Goal: Task Accomplishment & Management: Use online tool/utility

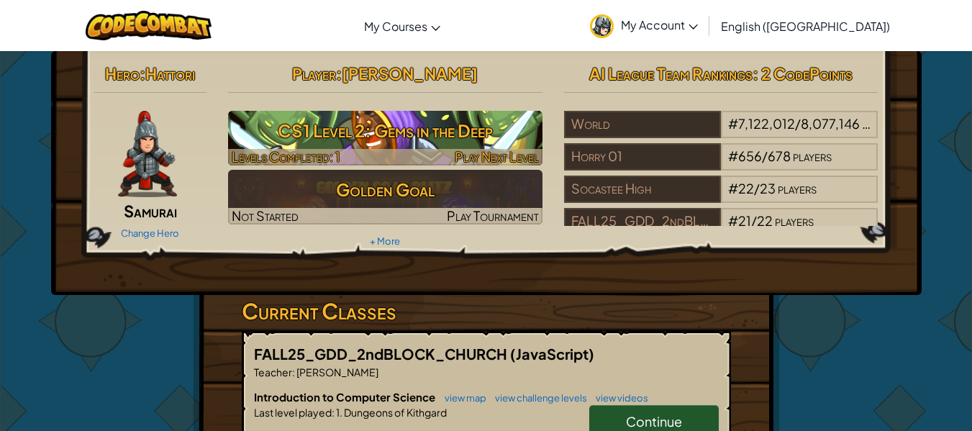
click at [440, 131] on h3 "CS1 Level 2: Gems in the Deep" at bounding box center [385, 130] width 314 height 32
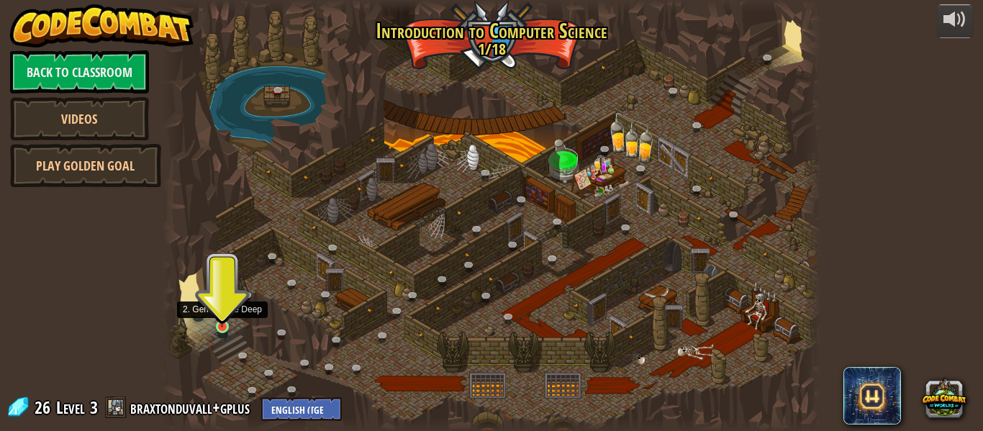
click at [220, 318] on img at bounding box center [221, 310] width 15 height 35
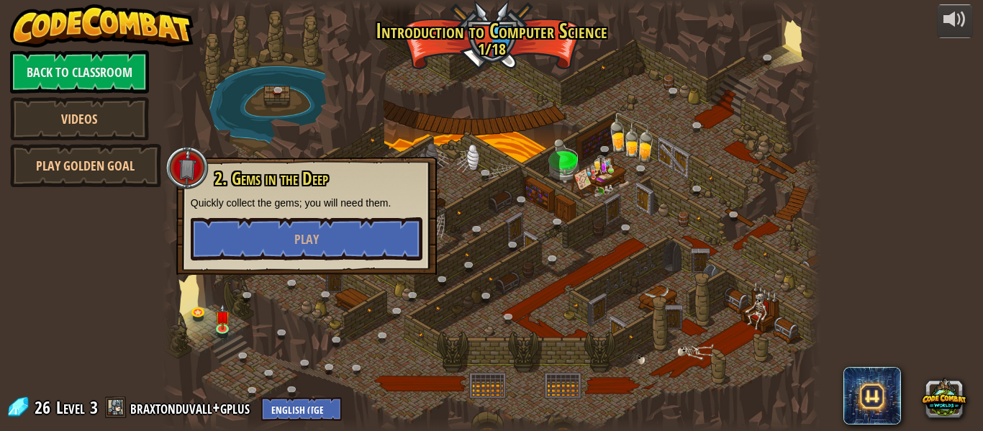
click at [258, 329] on div at bounding box center [491, 215] width 659 height 431
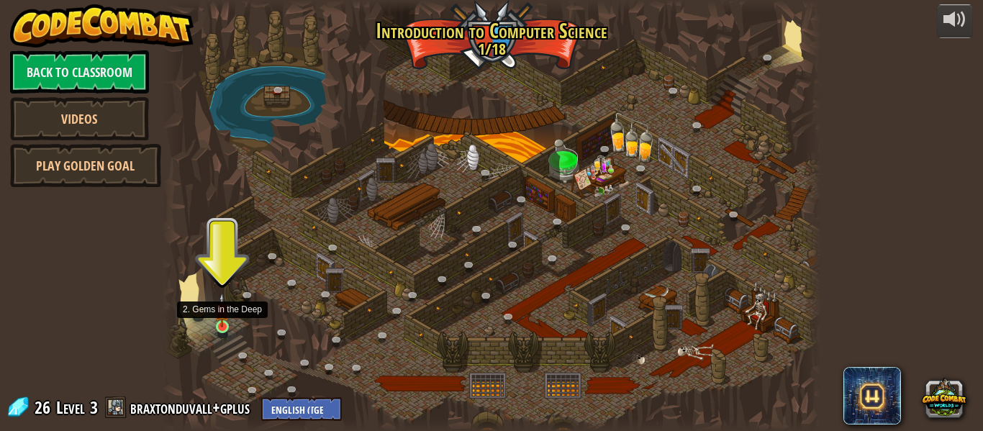
click at [219, 327] on img at bounding box center [221, 310] width 15 height 35
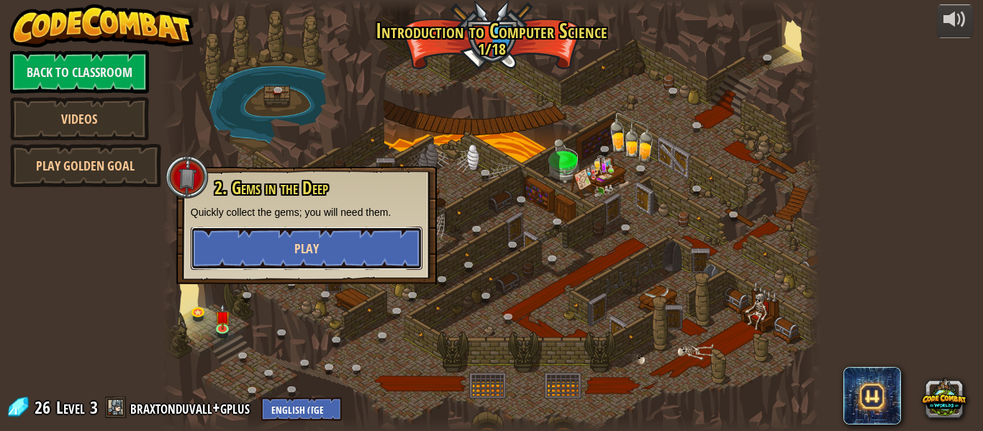
click at [301, 251] on span "Play" at bounding box center [306, 249] width 24 height 18
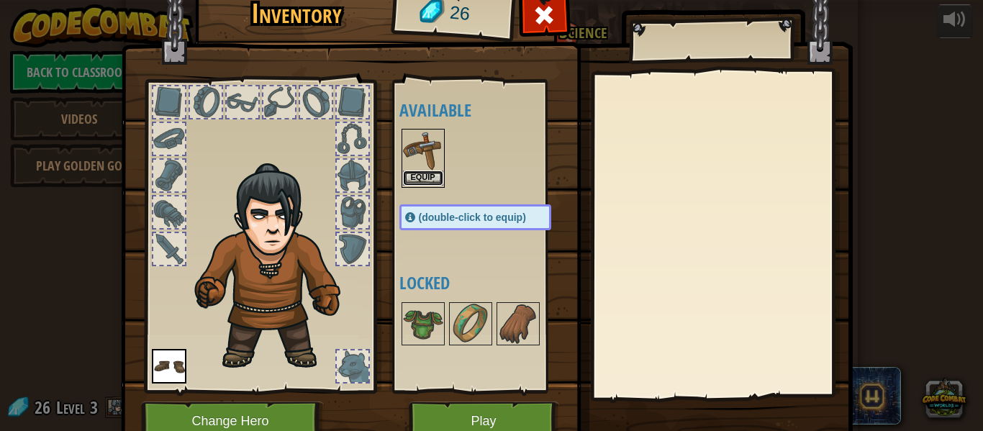
click at [419, 176] on button "Equip" at bounding box center [423, 178] width 40 height 15
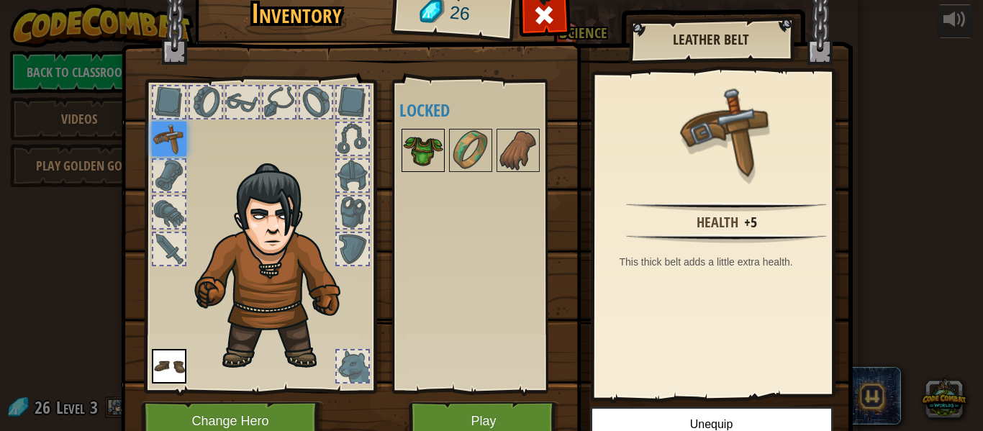
click at [419, 155] on img at bounding box center [423, 150] width 40 height 40
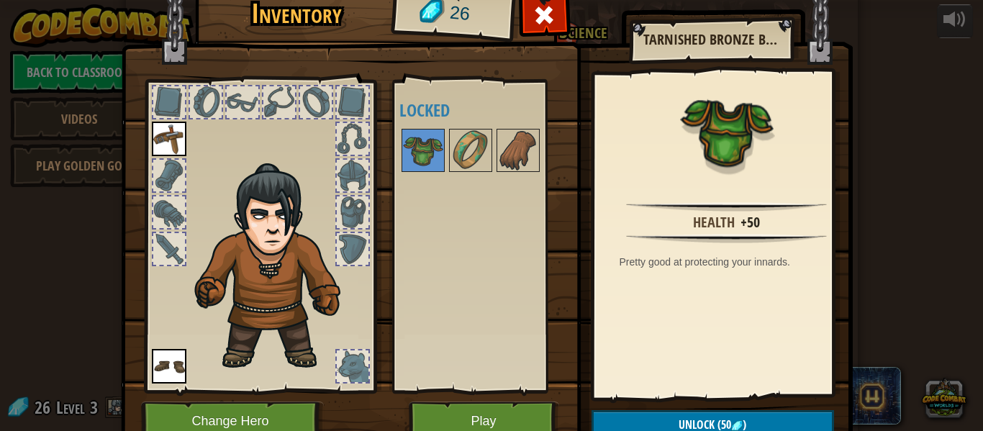
click at [173, 165] on div at bounding box center [169, 176] width 32 height 32
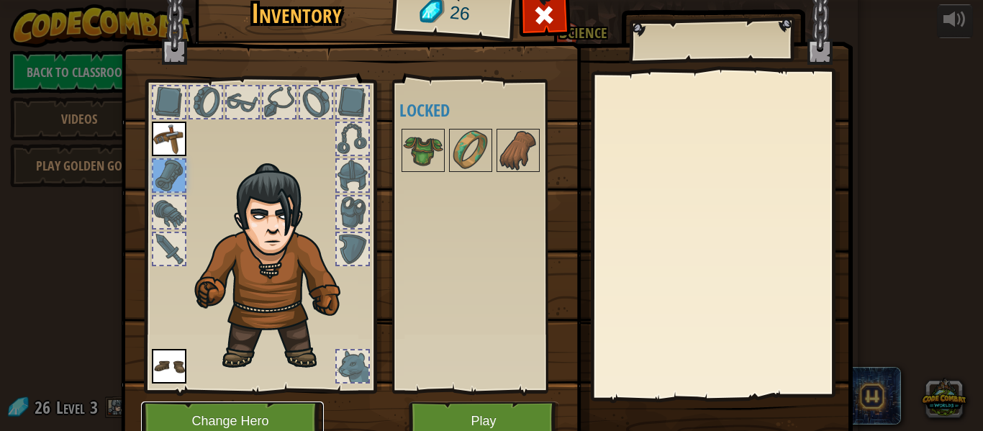
click at [258, 405] on button "Change Hero" at bounding box center [232, 421] width 183 height 40
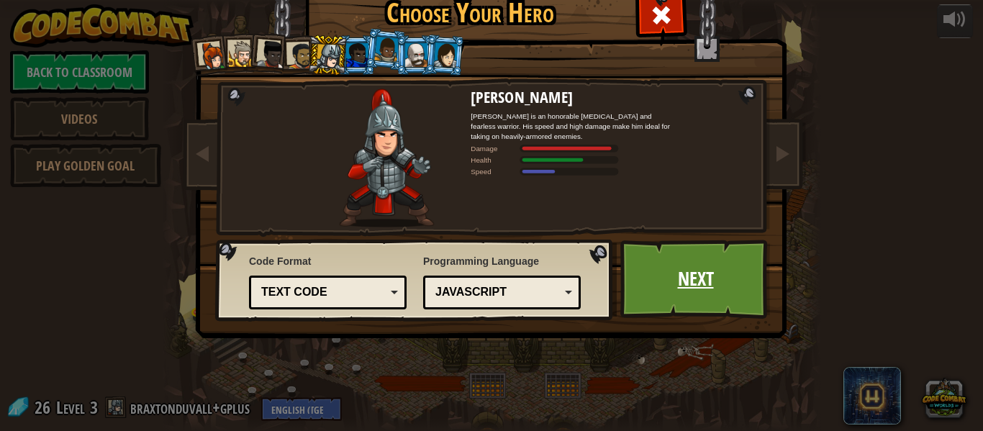
click at [731, 289] on link "Next" at bounding box center [695, 279] width 150 height 79
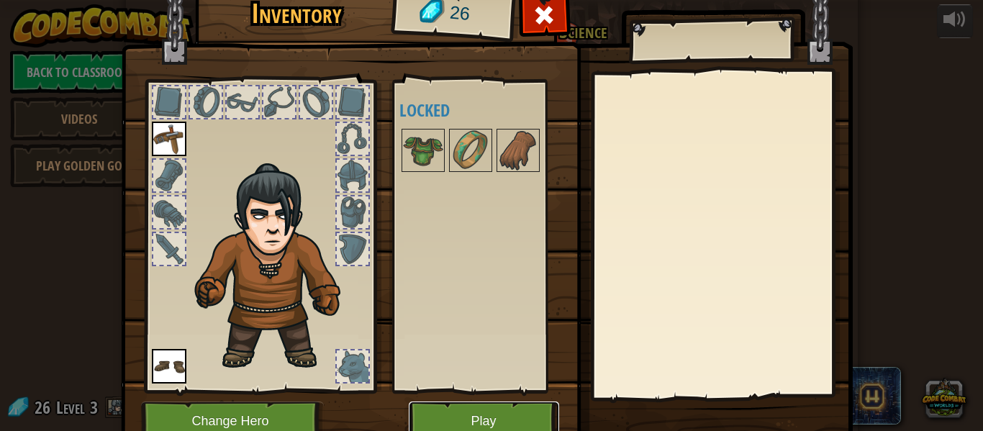
click at [504, 412] on button "Play" at bounding box center [484, 421] width 150 height 40
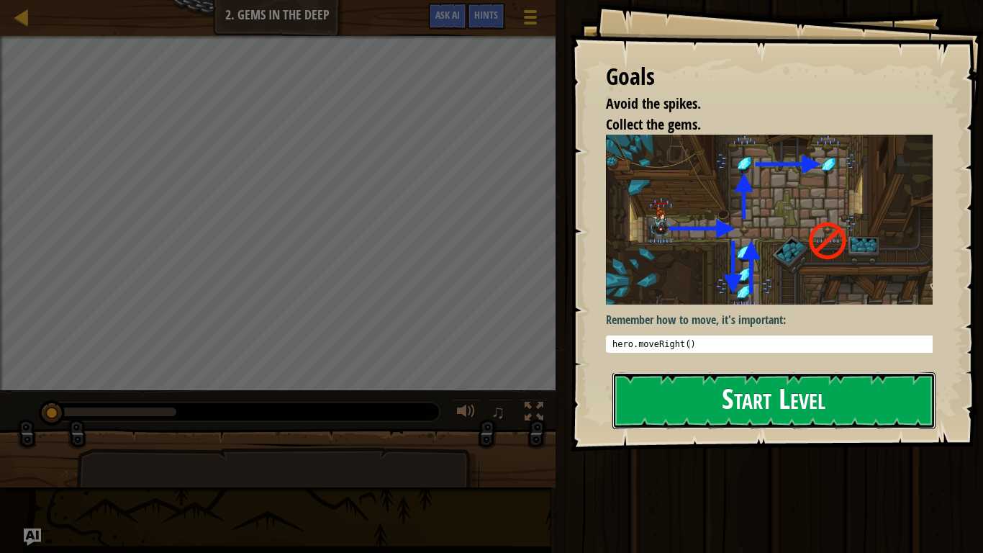
click at [657, 392] on button "Start Level" at bounding box center [773, 400] width 323 height 57
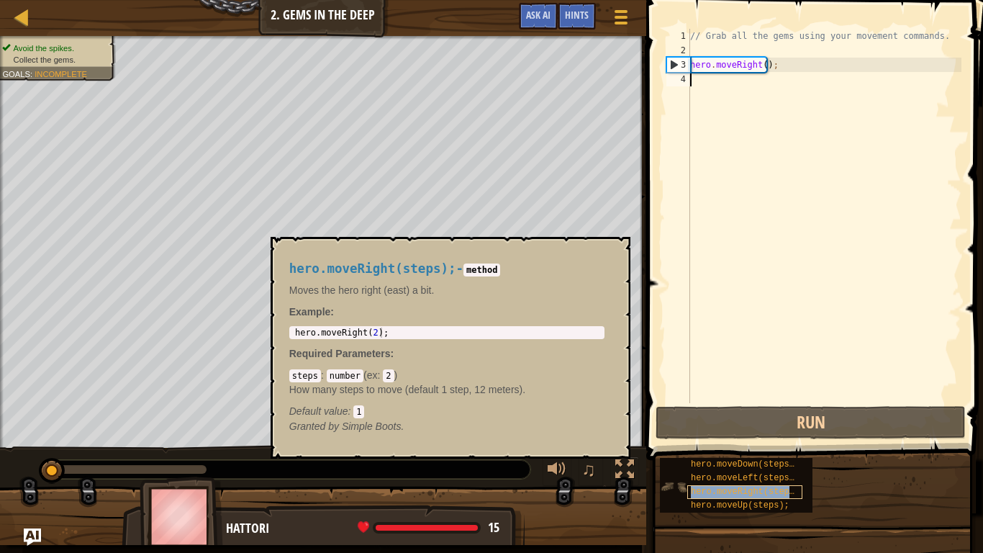
click at [729, 430] on span "hero.moveRight(steps);" at bounding box center [748, 491] width 114 height 10
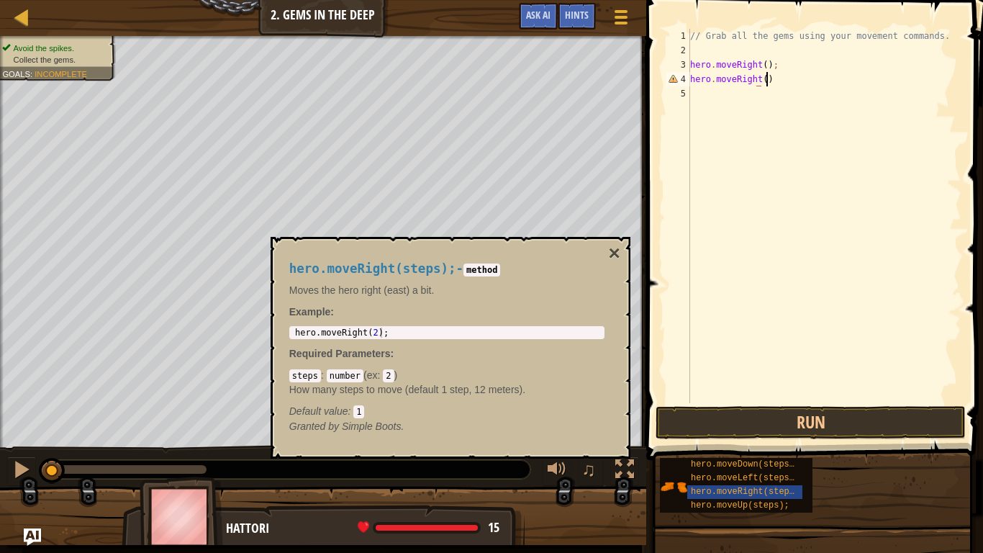
scroll to position [6, 5]
type textarea "hero.moveRight();"
type textarea "H"
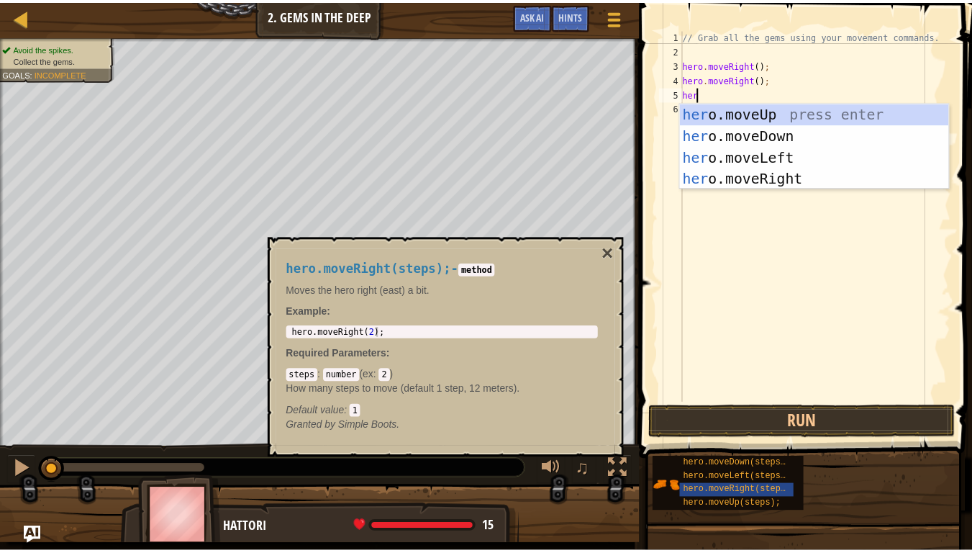
scroll to position [6, 1]
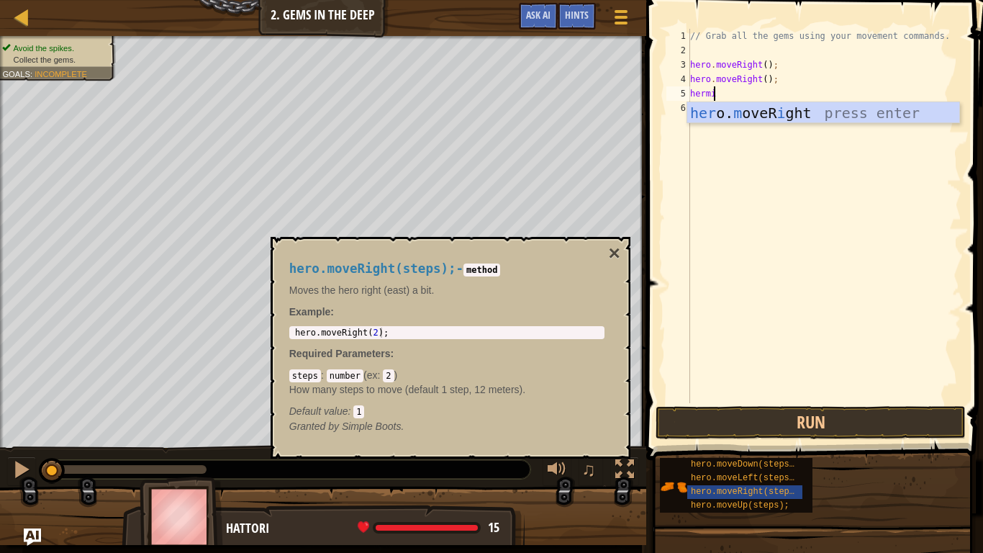
type textarea "herm"
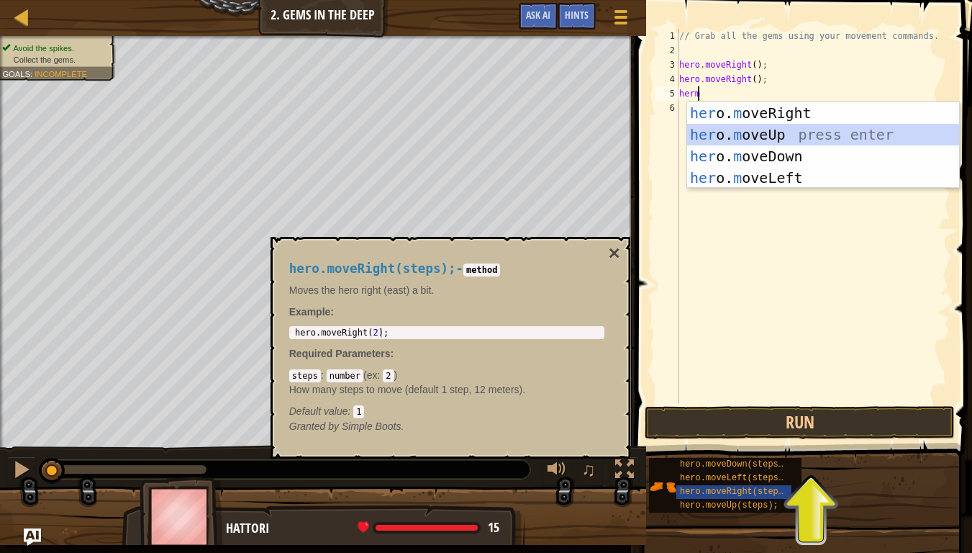
click at [735, 131] on div "her o. m oveRight press enter her o. m oveUp press enter her o. m oveDown press…" at bounding box center [823, 167] width 272 height 130
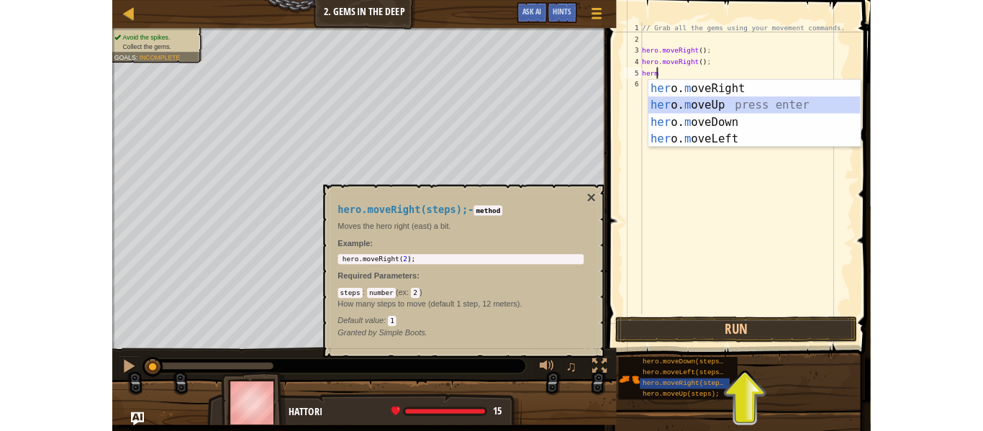
scroll to position [6, 0]
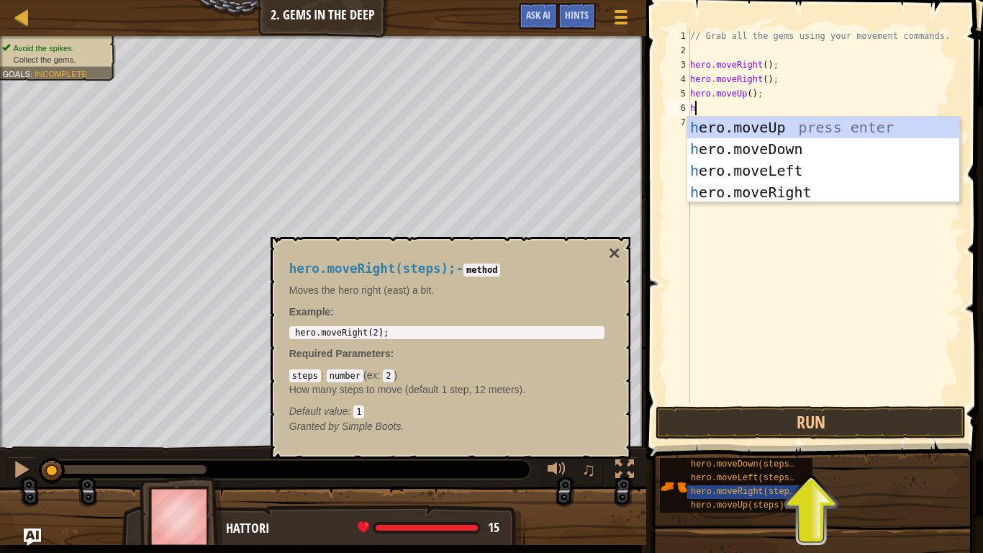
type textarea "her"
click at [743, 171] on div "her o.moveUp press enter her o.moveDown press enter her o.moveLeft press enter …" at bounding box center [823, 182] width 272 height 130
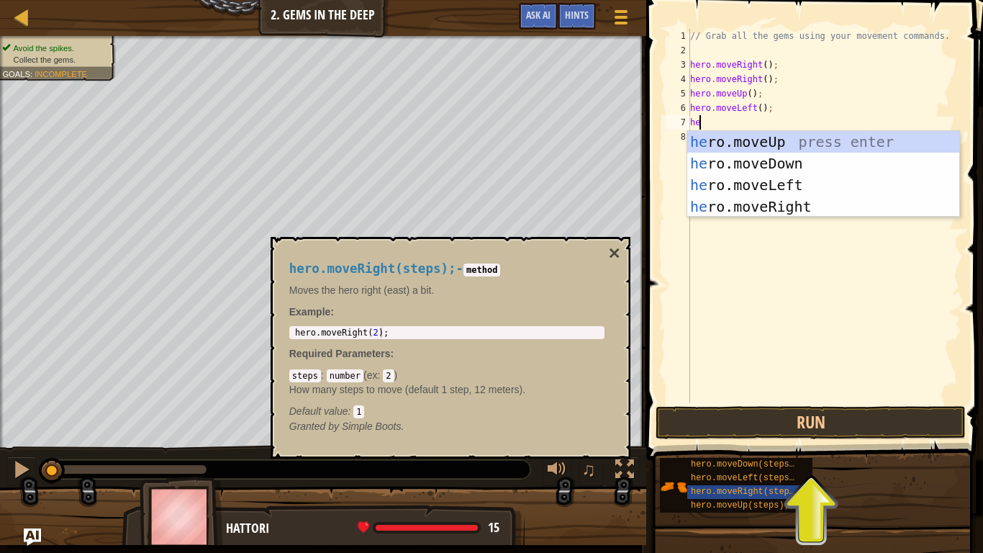
type textarea "her"
click at [759, 165] on div "her o.moveUp press enter her o.moveDown press enter her o.moveLeft press enter …" at bounding box center [823, 196] width 272 height 130
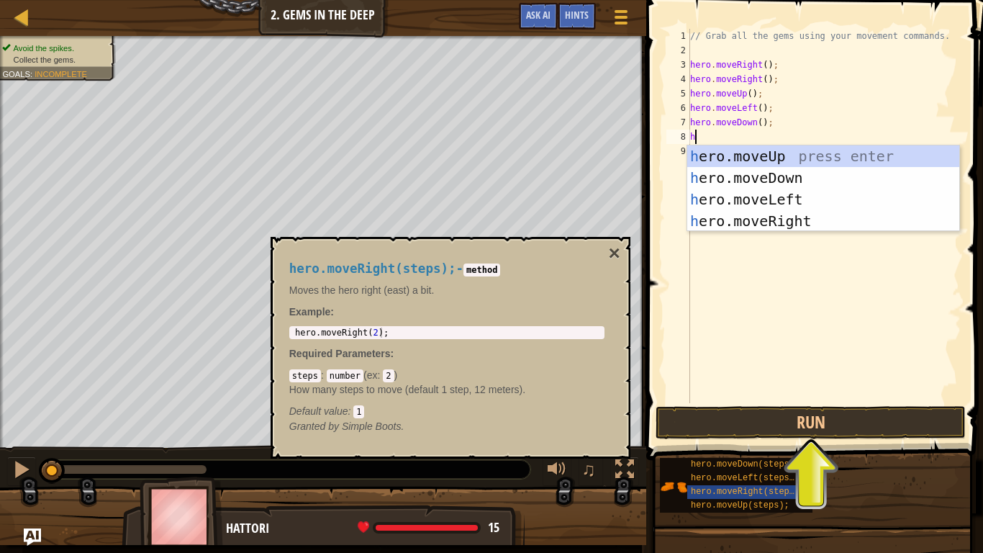
type textarea "her"
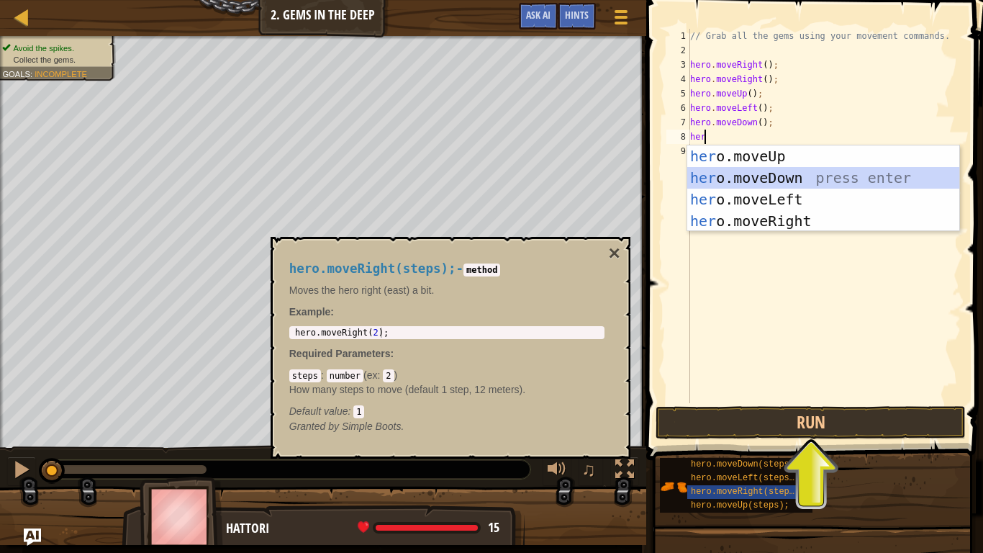
click at [755, 176] on div "her o.moveUp press enter her o.moveDown press enter her o.moveLeft press enter …" at bounding box center [823, 210] width 272 height 130
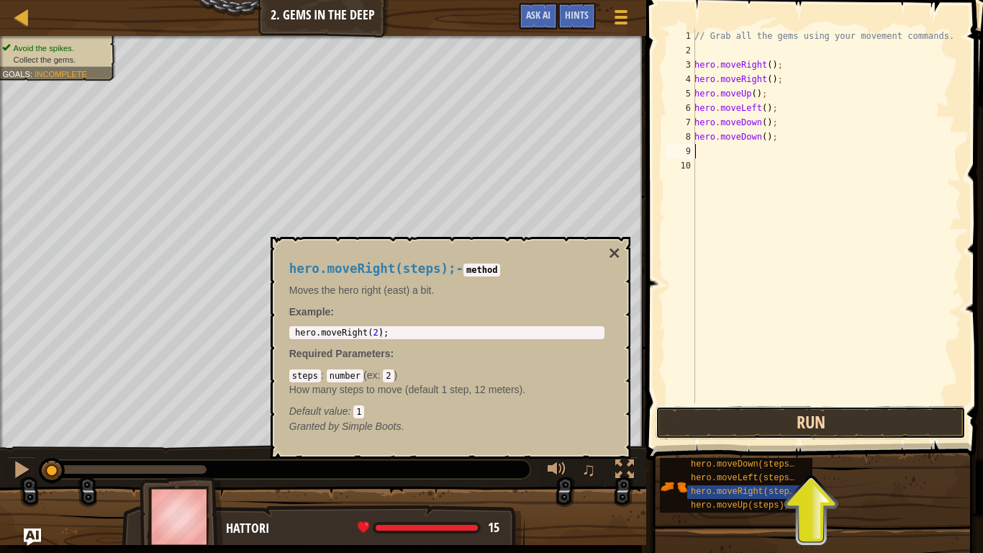
click at [754, 421] on button "Run" at bounding box center [810, 422] width 310 height 33
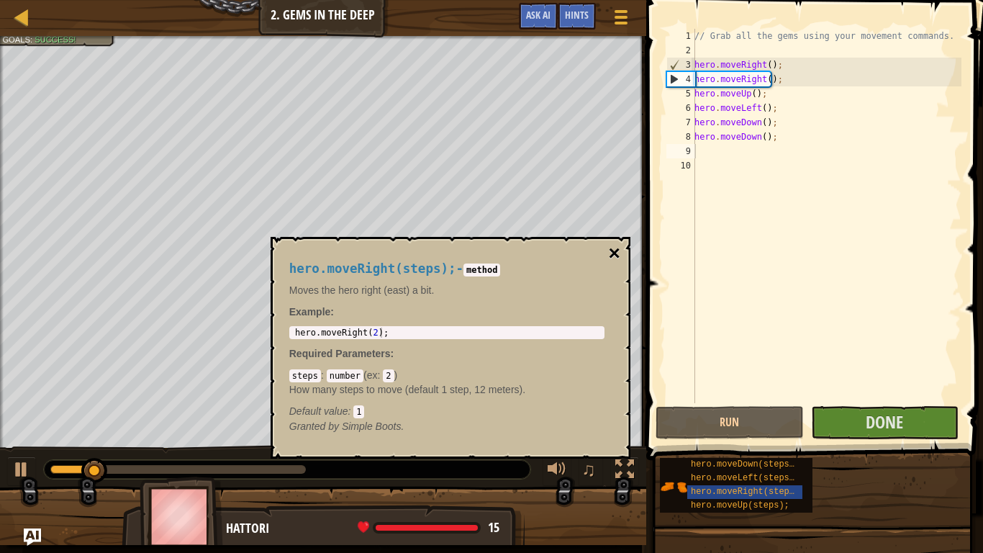
click at [616, 254] on button "×" at bounding box center [614, 253] width 12 height 20
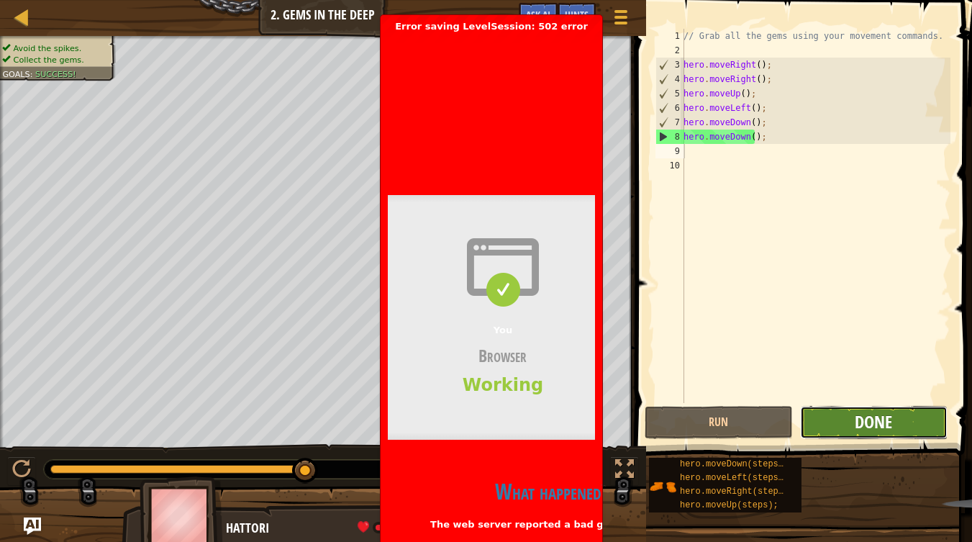
click at [855, 423] on span "Done" at bounding box center [873, 421] width 37 height 23
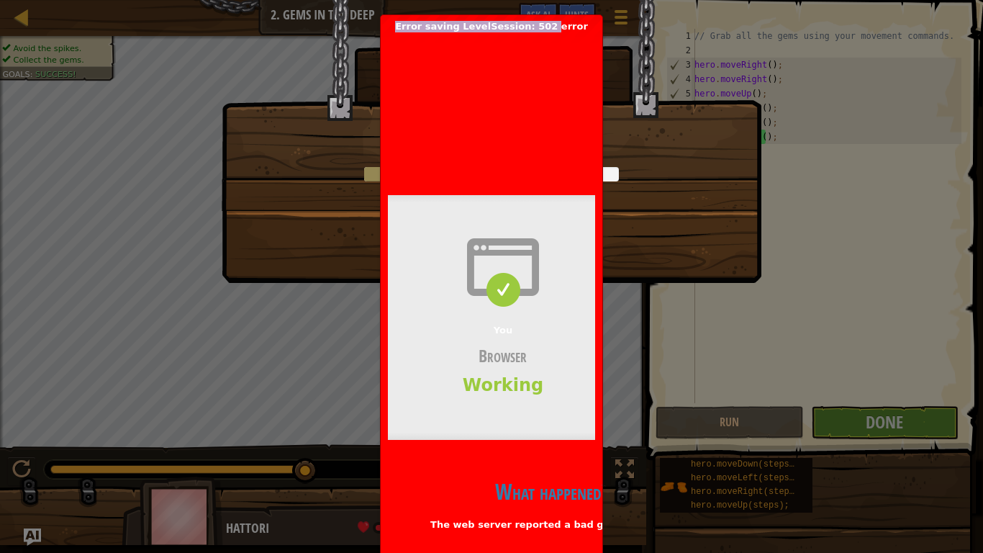
drag, startPoint x: 550, startPoint y: 19, endPoint x: 655, endPoint y: 73, distance: 118.4
click at [655, 1] on body "Map Introduction to Computer Science 2. Gems in the Deep Game Menu Done Hints A…" at bounding box center [491, 0] width 983 height 1
click at [649, 139] on h1 "Loading..." at bounding box center [491, 145] width 509 height 30
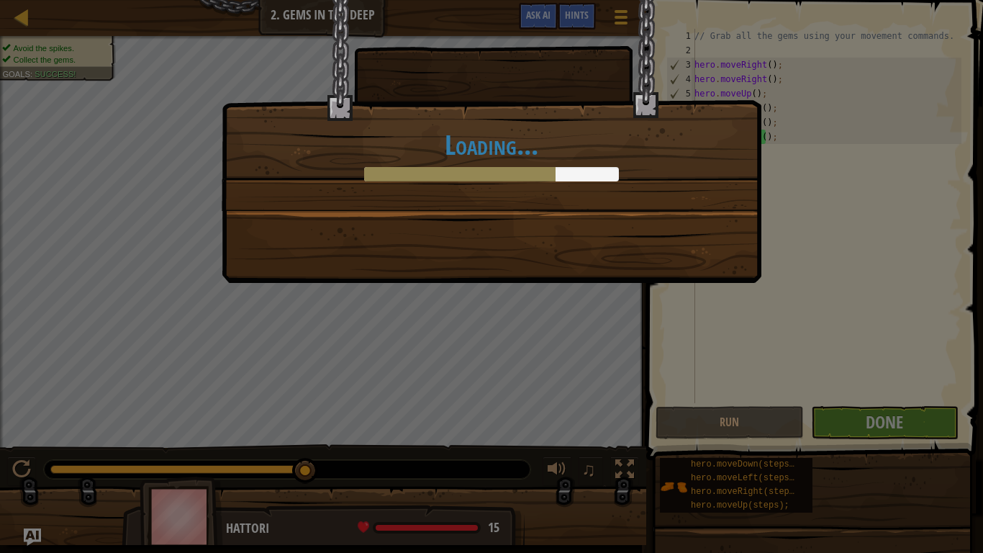
click at [565, 212] on div "Loading..." at bounding box center [492, 141] width 540 height 283
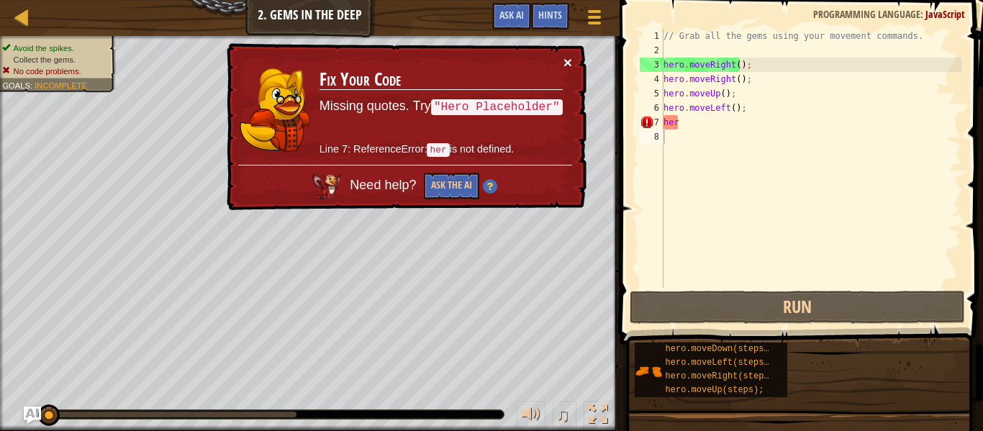
click at [564, 64] on button "×" at bounding box center [567, 62] width 9 height 15
click at [707, 130] on div "// Grab all the gems using your movement commands. hero . moveRight ( ) ; hero …" at bounding box center [810, 173] width 301 height 288
click at [686, 117] on div "// Grab all the gems using your movement commands. hero . moveRight ( ) ; hero …" at bounding box center [810, 173] width 301 height 288
type textarea "hero"
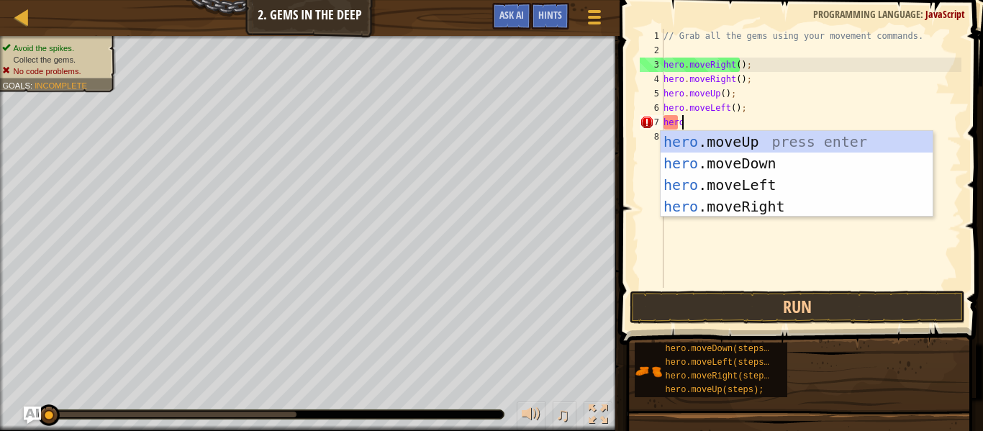
scroll to position [6, 1]
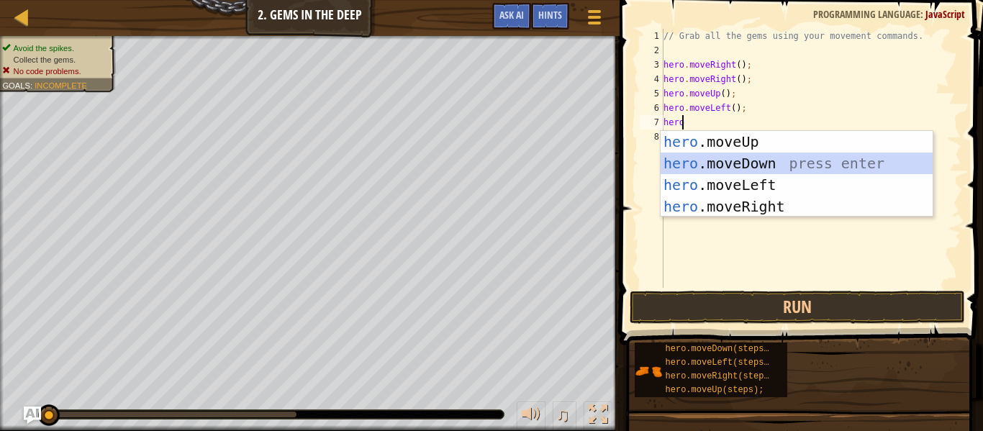
click at [696, 168] on div "hero .moveUp press enter hero .moveDown press enter hero .moveLeft press enter …" at bounding box center [796, 196] width 272 height 130
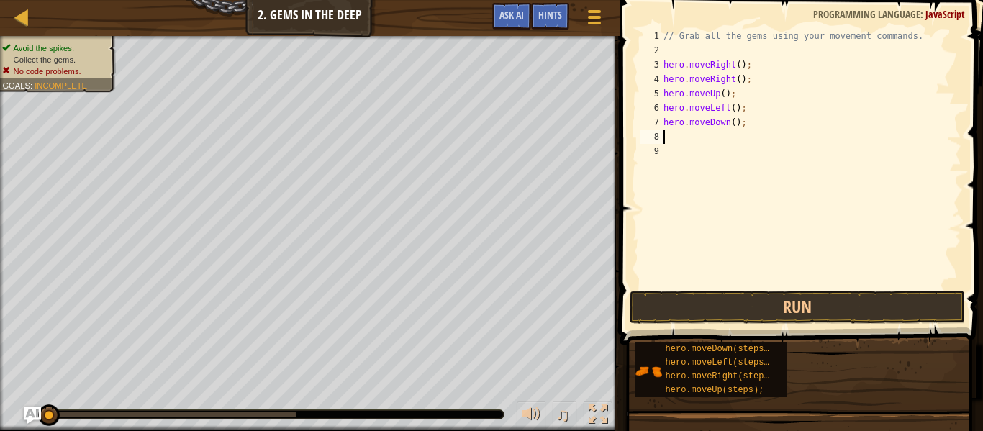
scroll to position [6, 0]
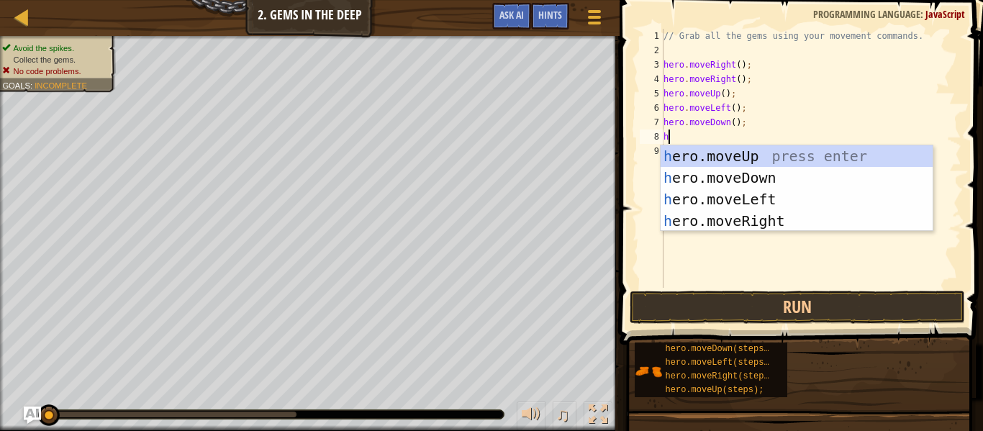
type textarea "her"
click at [697, 178] on div "her o.moveUp press enter her o.moveDown press enter her o.moveLeft press enter …" at bounding box center [796, 210] width 272 height 130
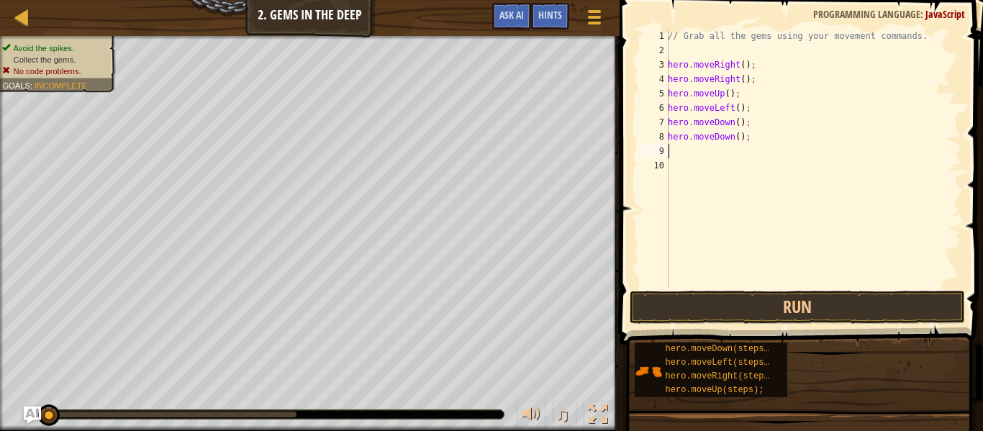
scroll to position [6, 0]
click at [719, 299] on button "Run" at bounding box center [797, 307] width 335 height 33
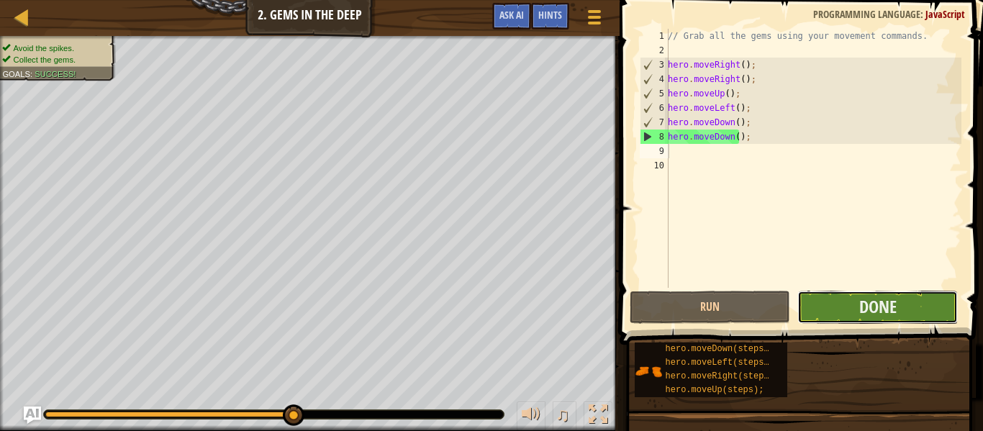
click at [853, 294] on button "Done" at bounding box center [877, 307] width 160 height 33
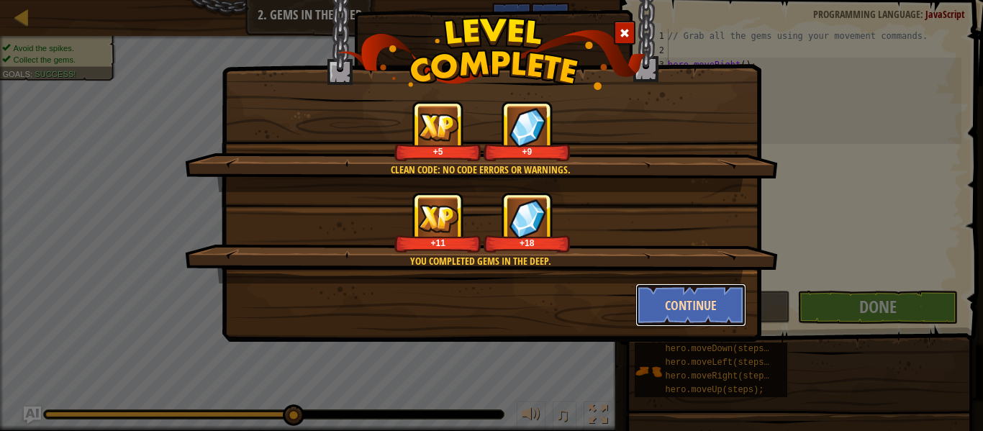
click at [719, 301] on button "Continue" at bounding box center [691, 304] width 112 height 43
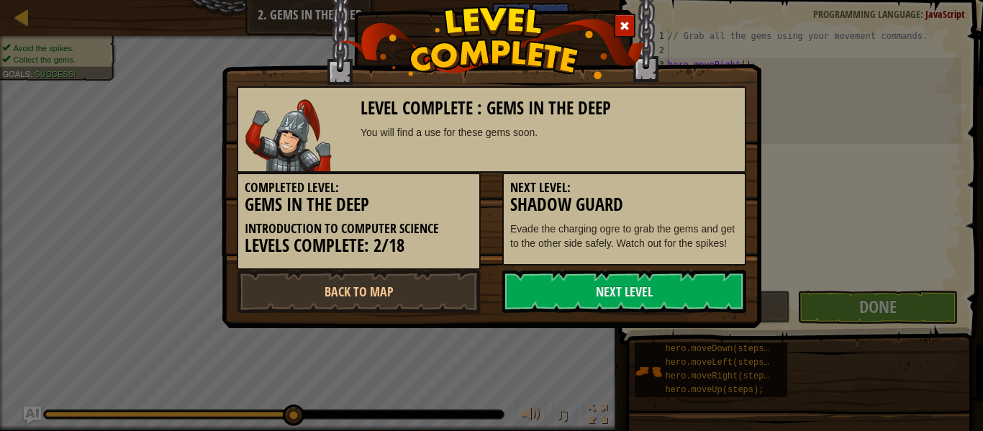
click at [719, 301] on link "Next Level" at bounding box center [624, 291] width 244 height 43
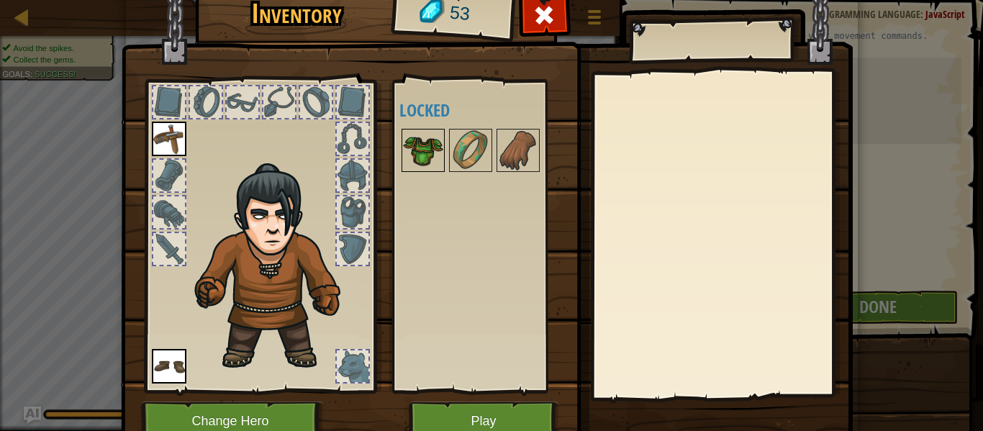
click at [412, 153] on img at bounding box center [423, 150] width 40 height 40
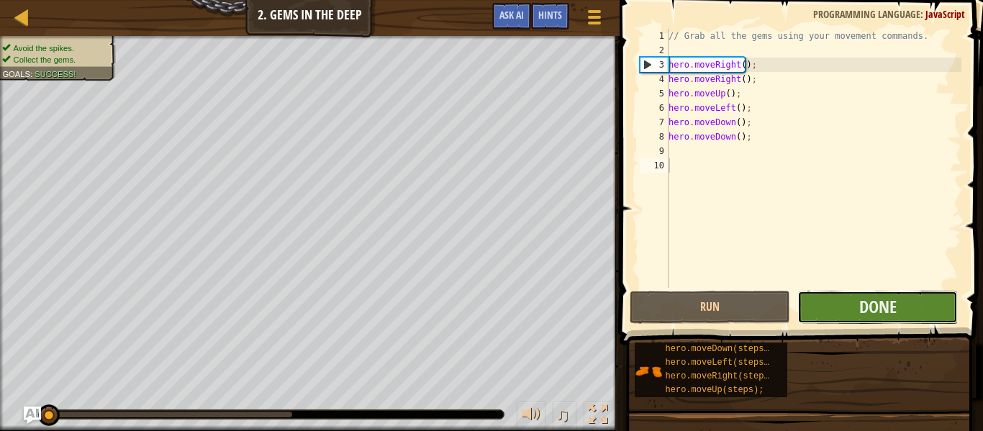
click at [838, 302] on button "Done" at bounding box center [877, 307] width 160 height 33
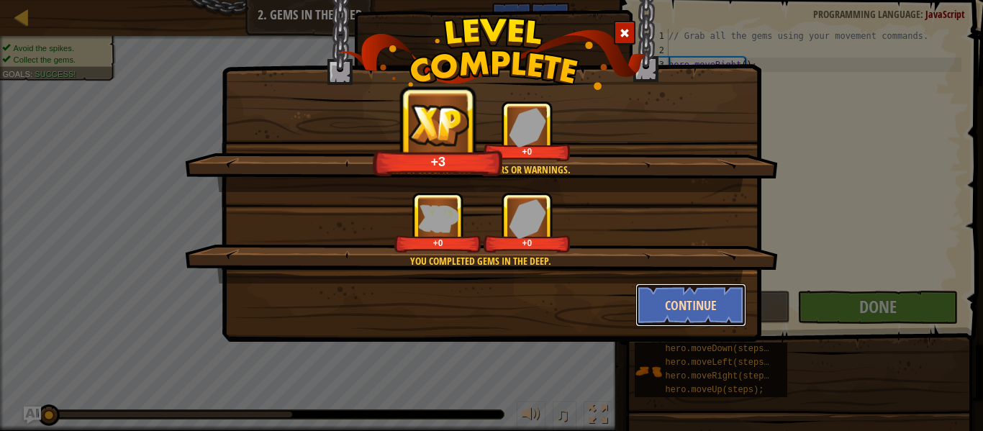
click at [677, 294] on button "Continue" at bounding box center [691, 304] width 112 height 43
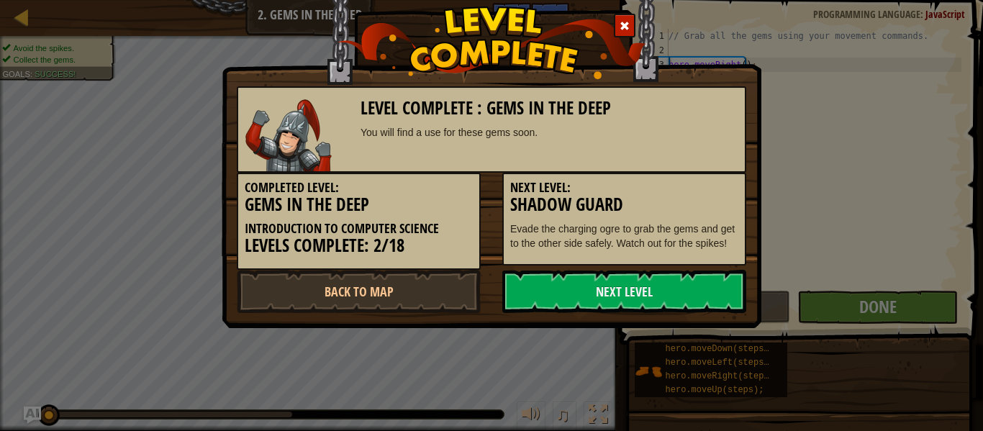
click at [677, 294] on link "Next Level" at bounding box center [624, 291] width 244 height 43
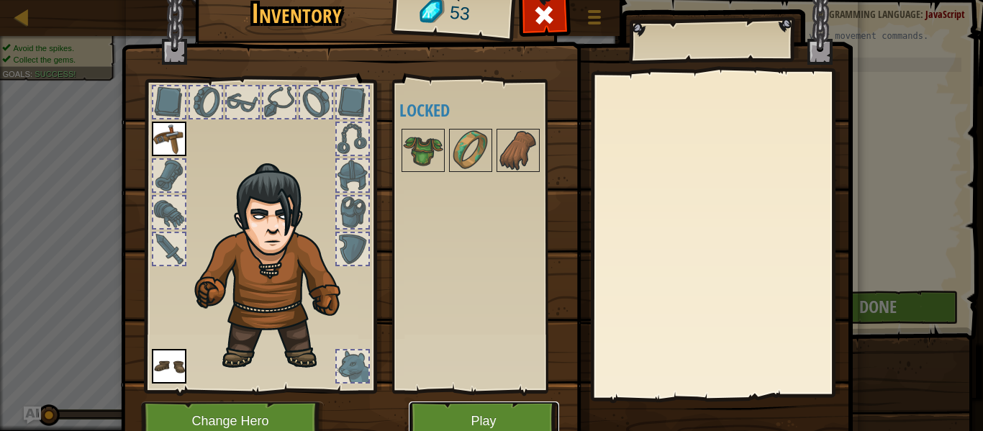
click at [470, 414] on button "Play" at bounding box center [484, 421] width 150 height 40
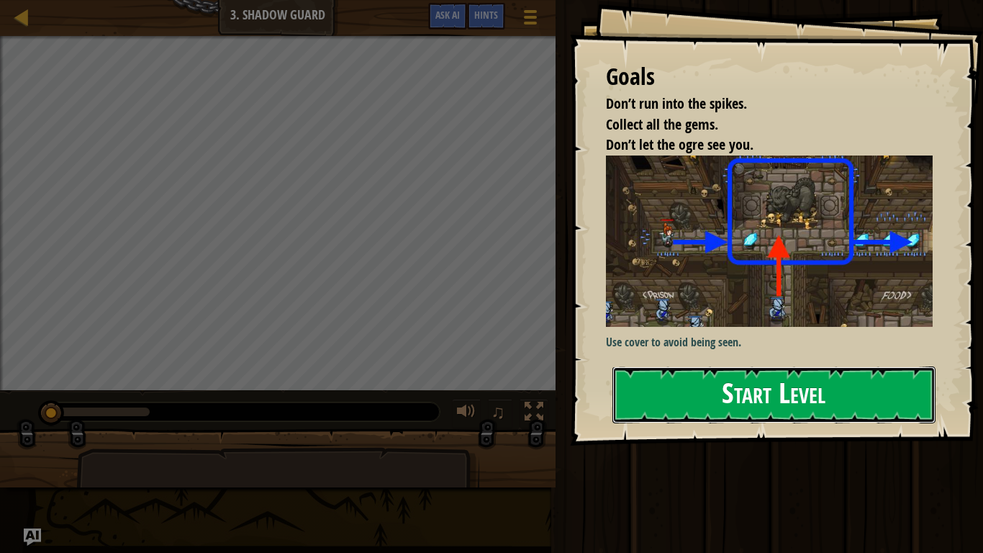
click at [701, 389] on button "Start Level" at bounding box center [773, 394] width 323 height 57
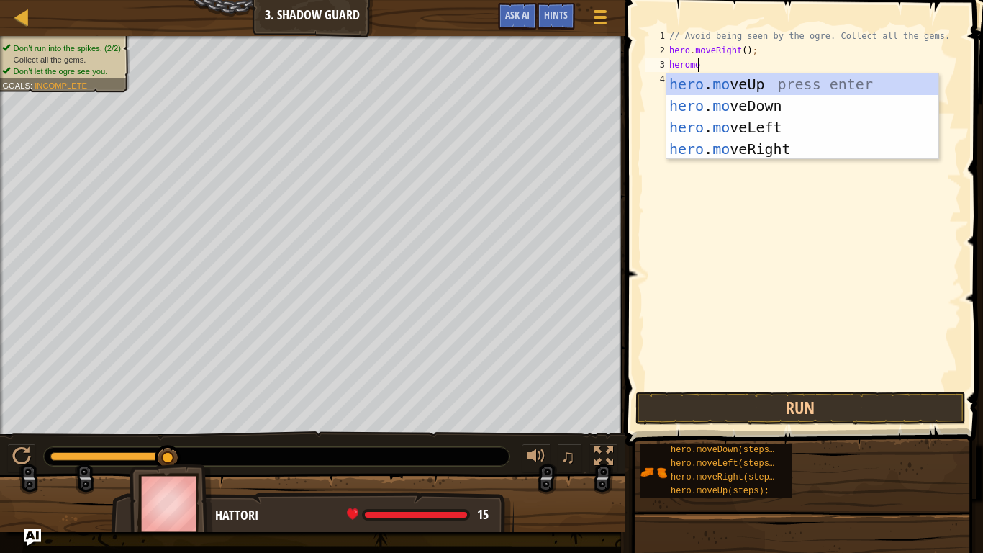
scroll to position [6, 1]
type textarea "heromov"
click at [761, 88] on div "hero . mov eUp press enter hero . mov eDown press enter hero . mov eLeft press …" at bounding box center [802, 138] width 272 height 130
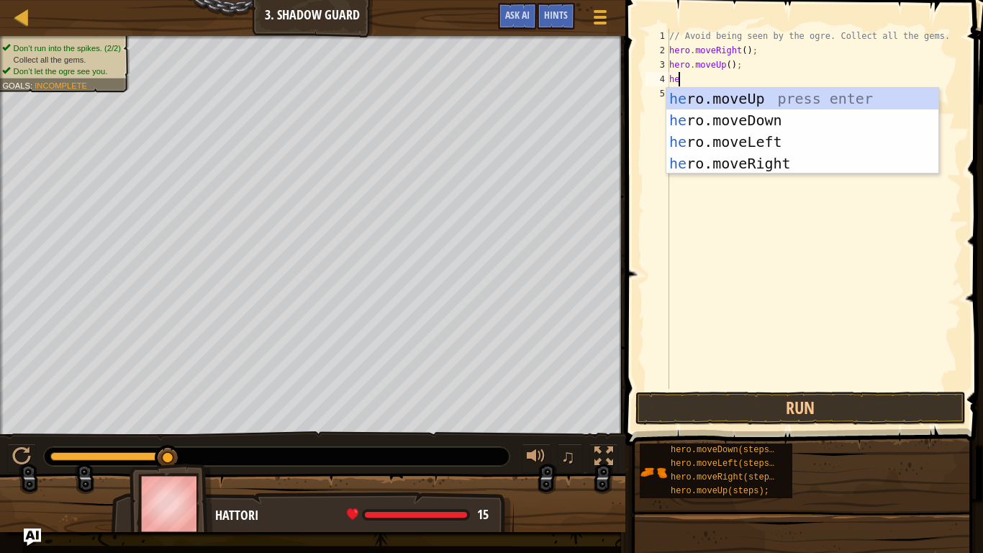
type textarea "her"
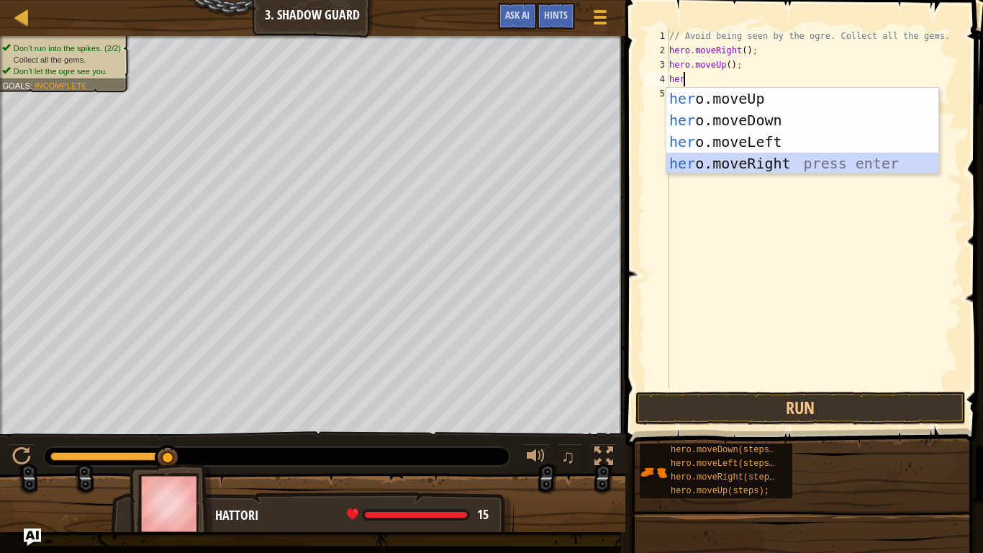
click at [739, 155] on div "her o.moveUp press enter her o.moveDown press enter her o.moveLeft press enter …" at bounding box center [802, 153] width 272 height 130
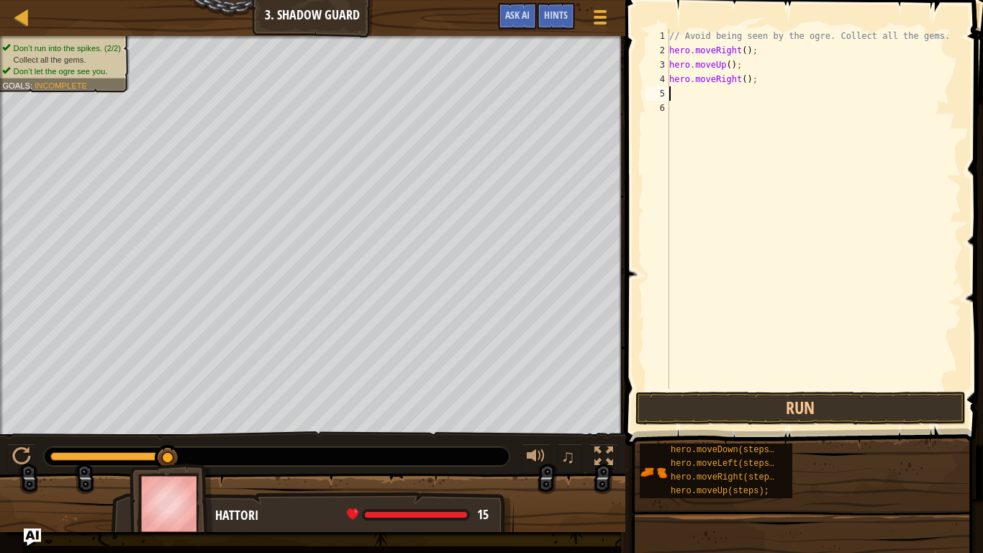
type textarea "her"
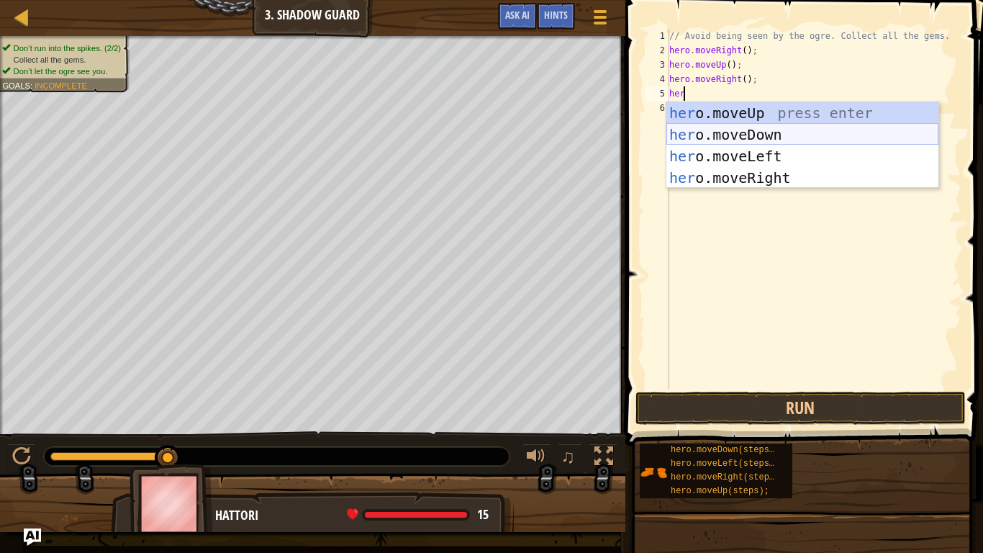
click at [735, 132] on div "her o.moveUp press enter her o.moveDown press enter her o.moveLeft press enter …" at bounding box center [802, 167] width 272 height 130
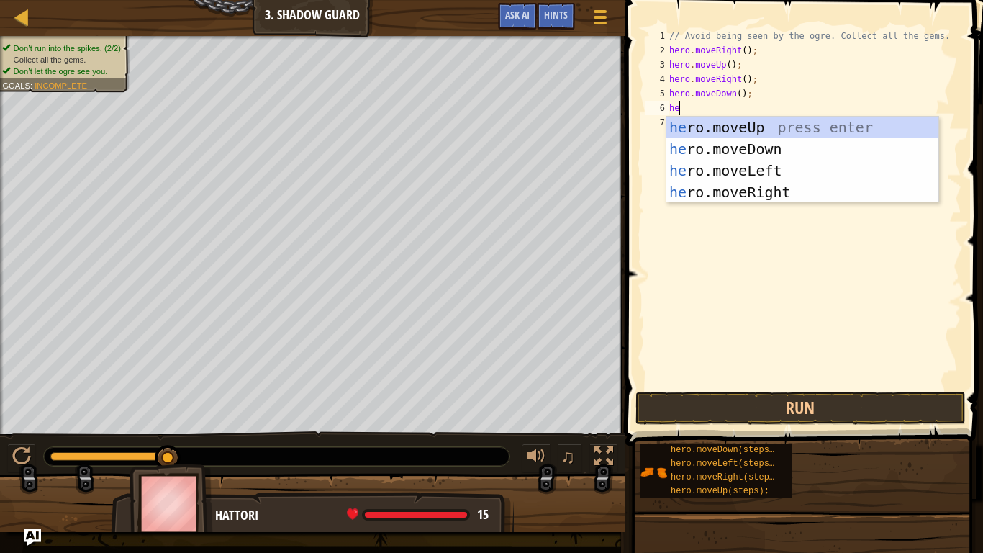
type textarea "her"
click at [736, 193] on div "her o.moveUp press enter her o.moveDown press enter her o.moveLeft press enter …" at bounding box center [802, 182] width 272 height 130
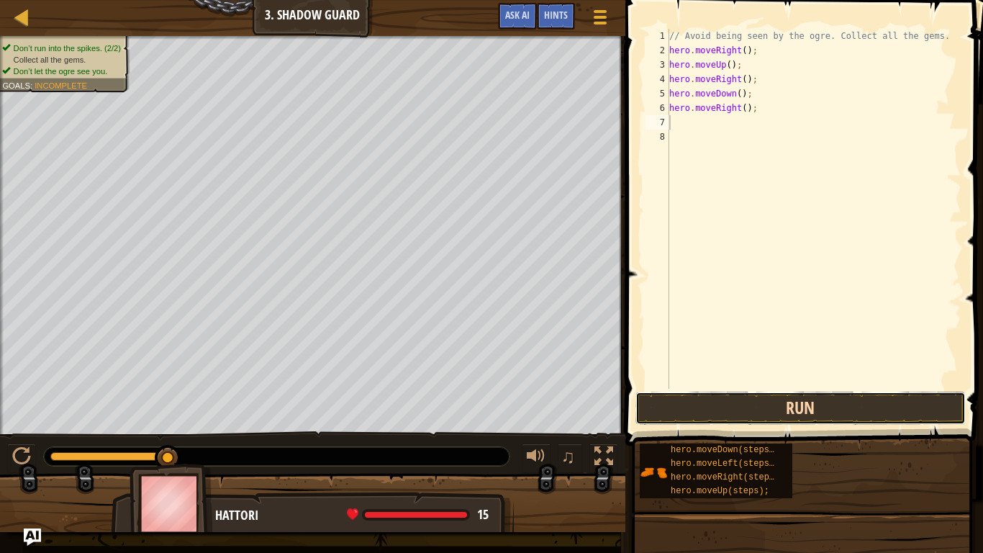
click at [706, 412] on button "Run" at bounding box center [800, 407] width 330 height 33
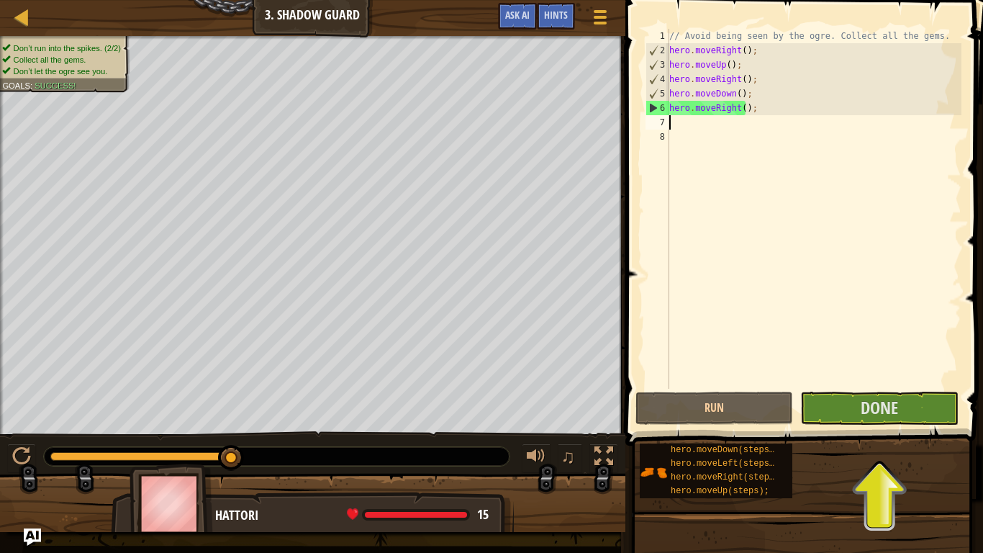
drag, startPoint x: 886, startPoint y: 412, endPoint x: 912, endPoint y: 311, distance: 104.2
click at [912, 311] on div "// Avoid being seen by the ogre. Collect all the gems. hero . moveRight ( ) ; h…" at bounding box center [813, 223] width 295 height 389
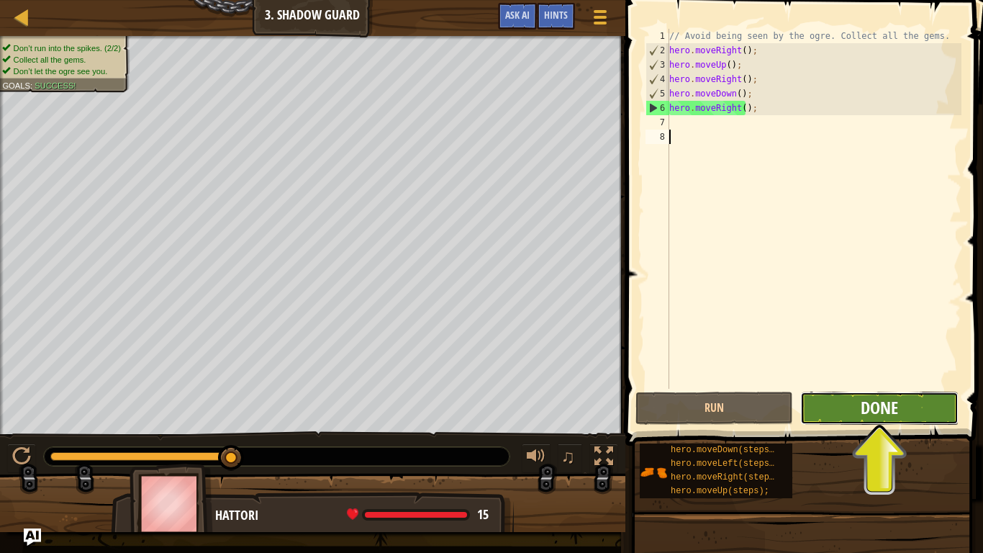
click at [873, 408] on span "Done" at bounding box center [878, 407] width 37 height 23
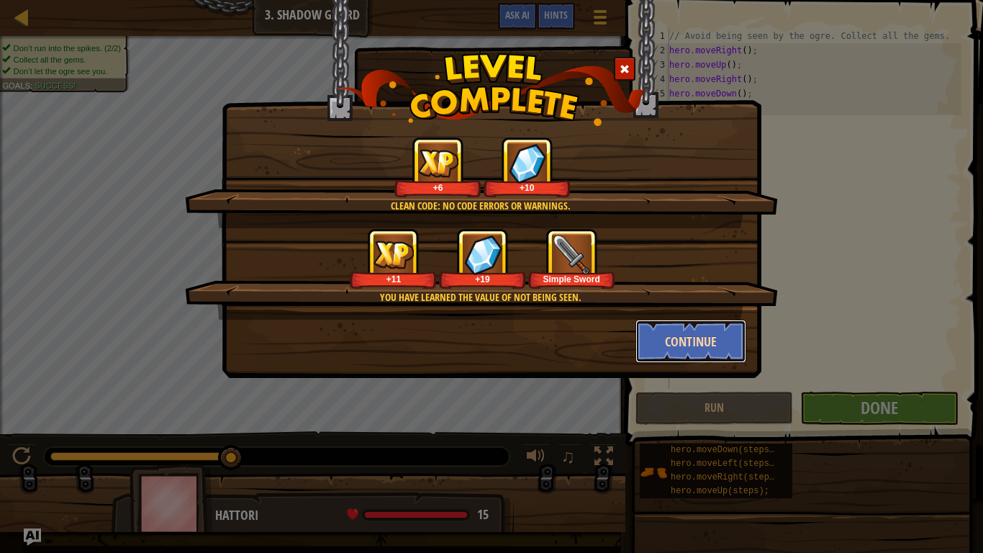
click at [673, 342] on button "Continue" at bounding box center [691, 340] width 112 height 43
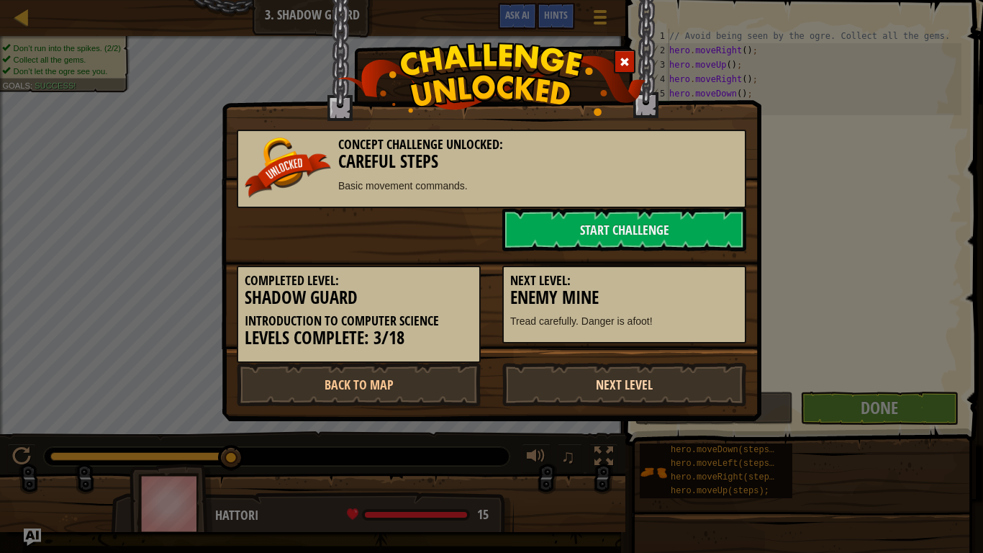
click at [576, 376] on link "Next Level" at bounding box center [624, 384] width 244 height 43
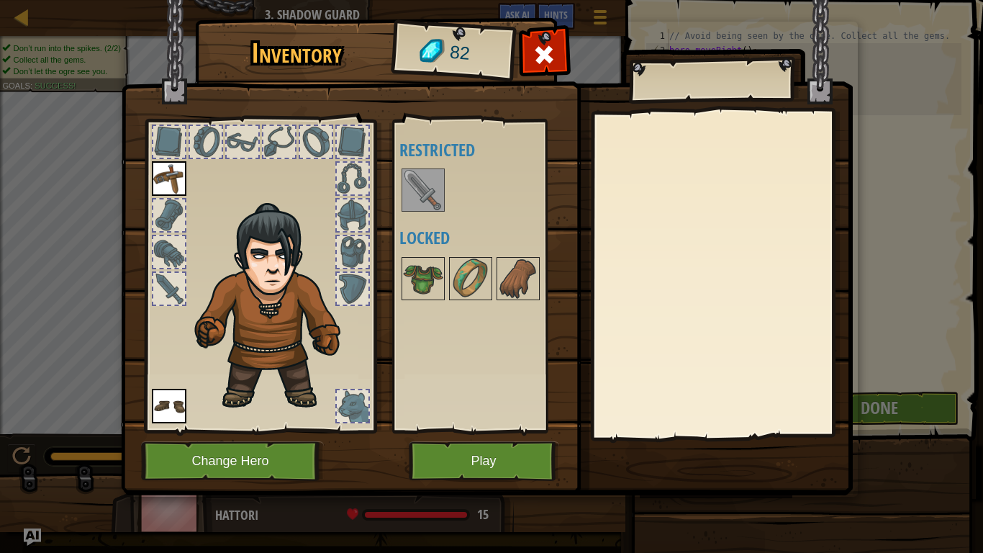
click at [426, 189] on img at bounding box center [423, 190] width 40 height 40
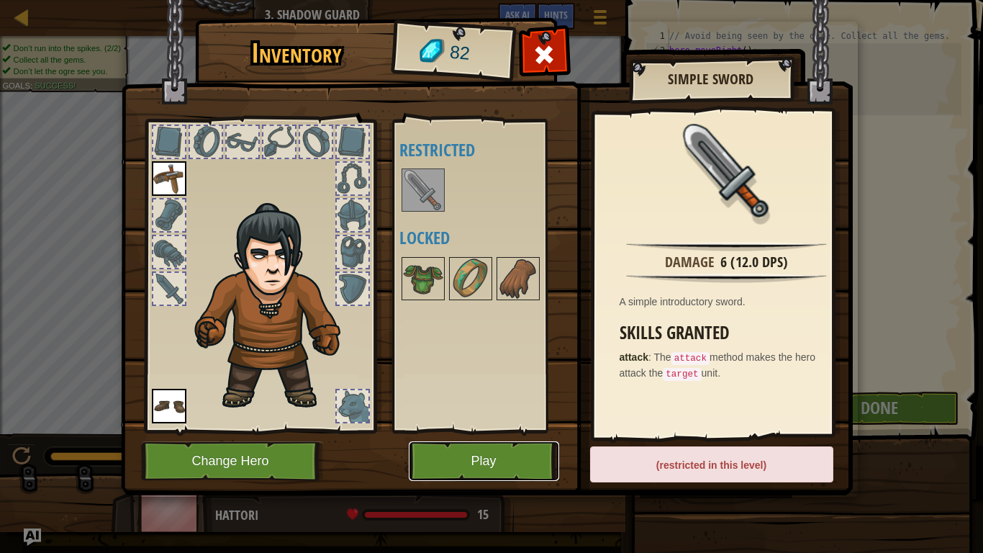
click at [456, 430] on button "Play" at bounding box center [484, 461] width 150 height 40
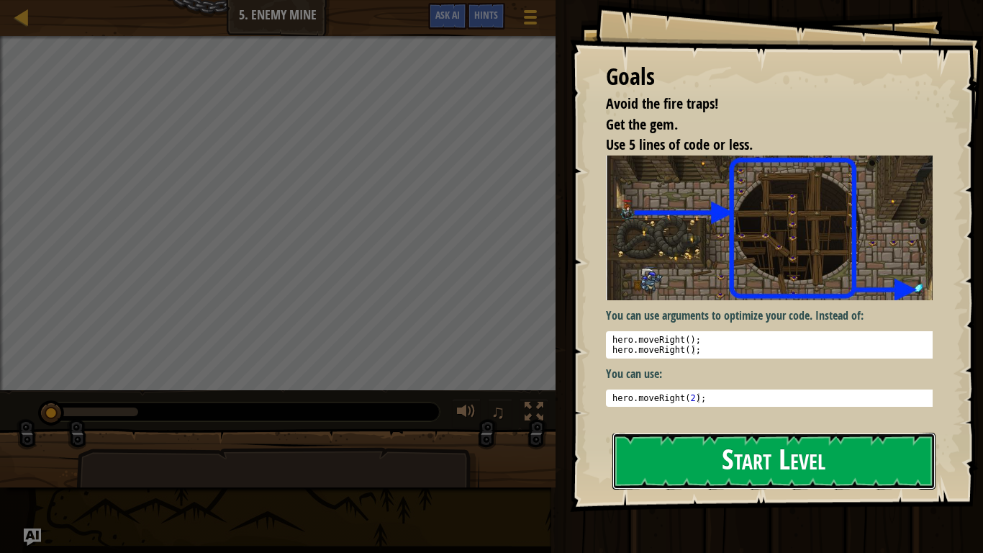
click at [689, 430] on button "Start Level" at bounding box center [773, 460] width 323 height 57
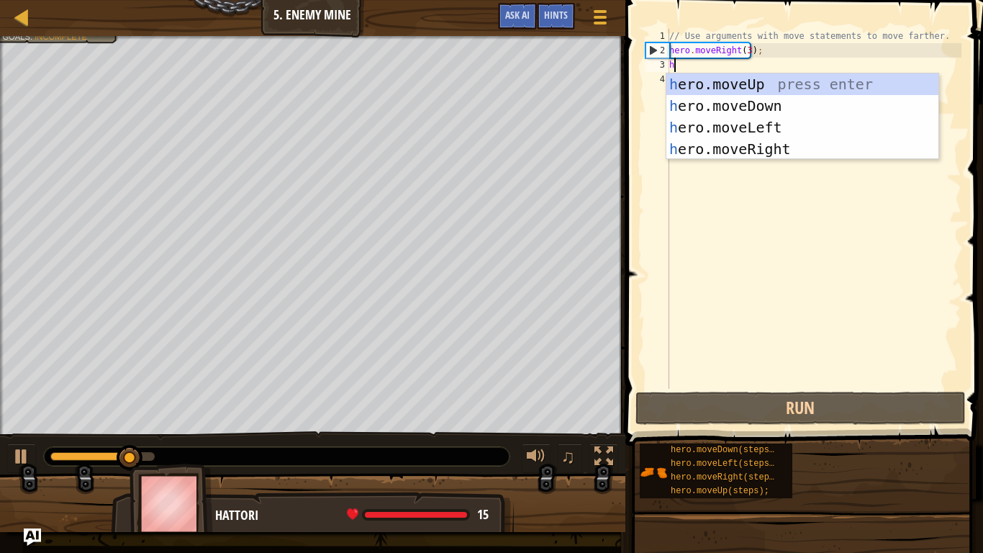
scroll to position [6, 0]
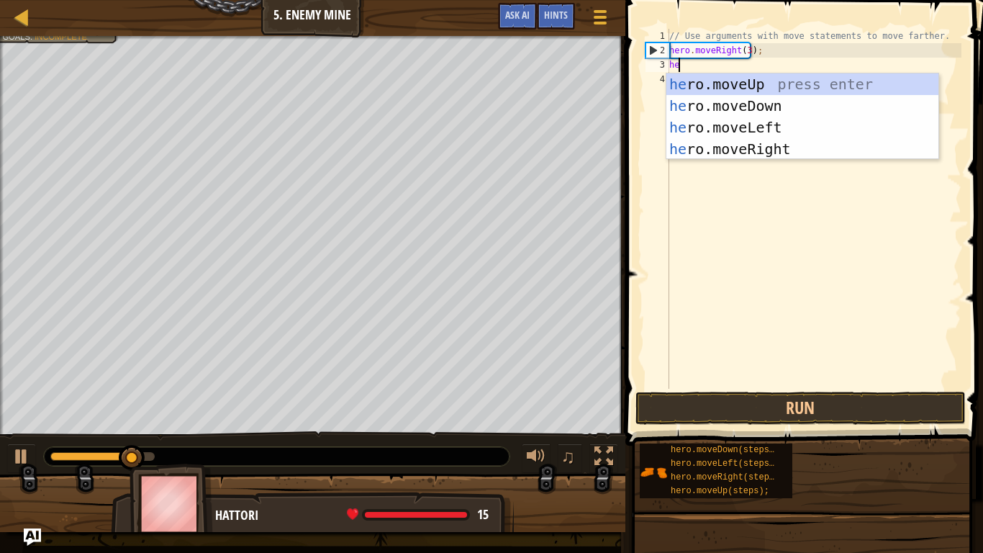
type textarea "her"
click at [727, 87] on div "her o.moveUp press enter her o.moveDown press enter her o.moveLeft press enter …" at bounding box center [802, 138] width 272 height 130
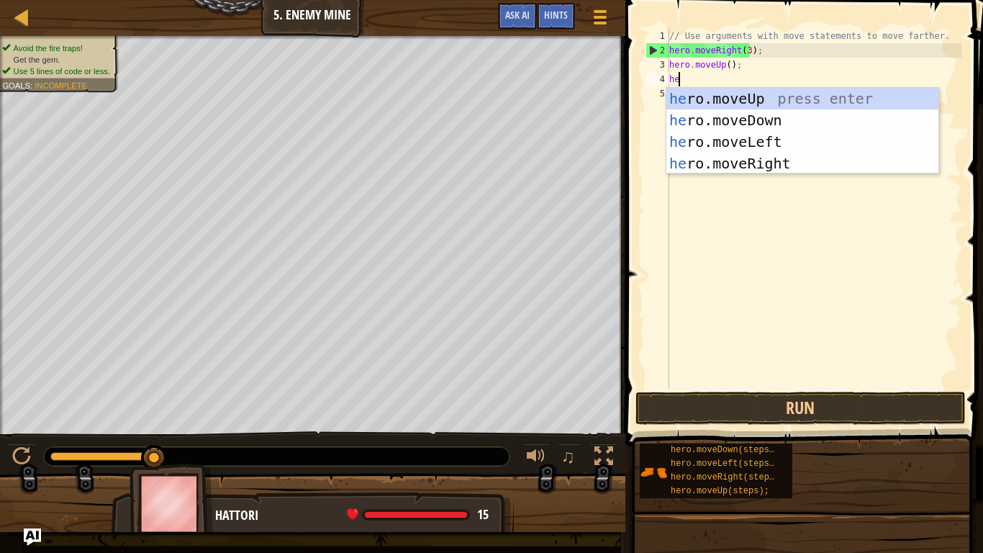
type textarea "her"
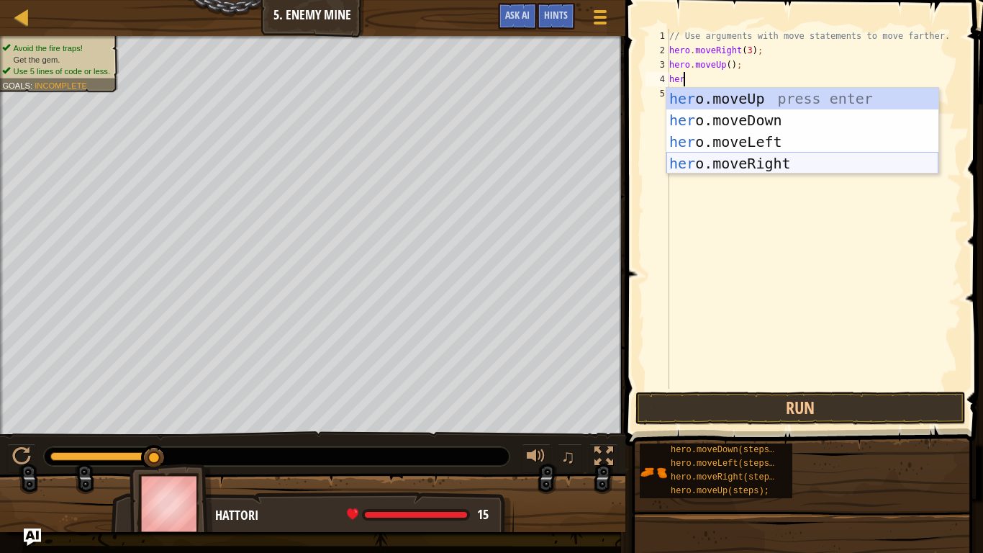
click at [735, 162] on div "her o.moveUp press enter her o.moveDown press enter her o.moveLeft press enter …" at bounding box center [802, 153] width 272 height 130
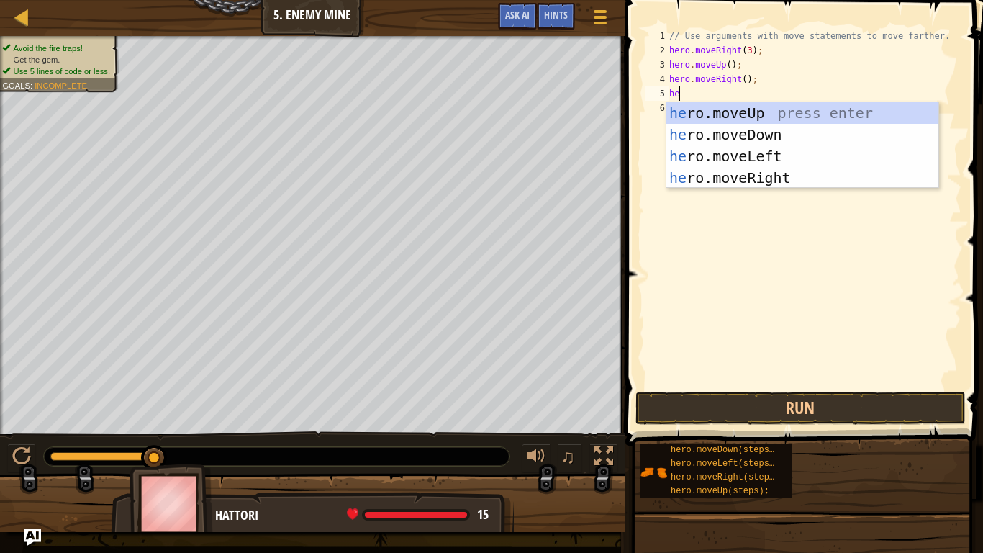
type textarea "her"
click at [748, 137] on div "her o.moveUp press enter her o.moveDown press enter her o.moveLeft press enter …" at bounding box center [802, 167] width 272 height 130
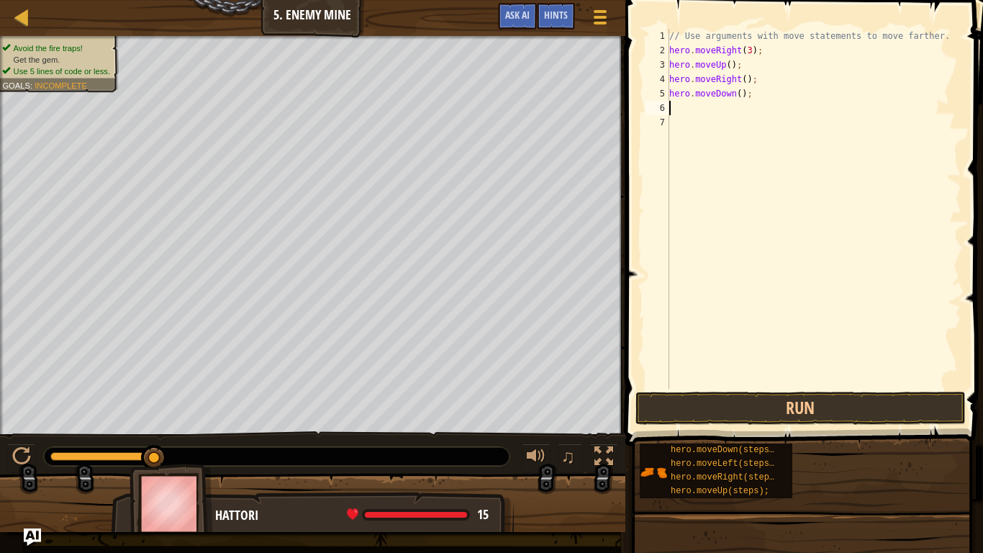
click at [735, 95] on div "// Use arguments with move statements to move farther. hero . moveRight ( 3 ) ;…" at bounding box center [813, 223] width 295 height 389
type textarea "hero.moveDown(3);"
click at [740, 118] on div "// Use arguments with move statements to move farther. hero . moveRight ( 3 ) ;…" at bounding box center [813, 223] width 295 height 389
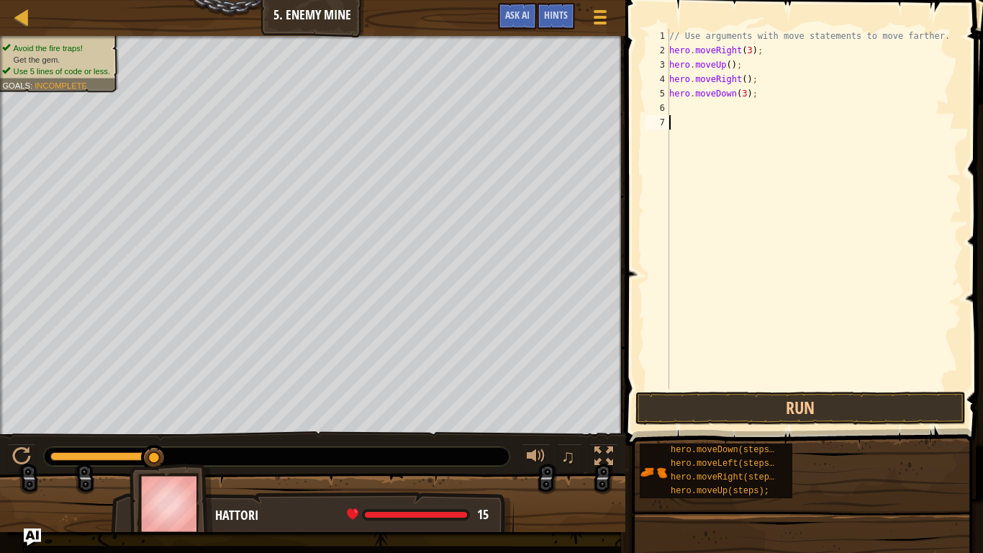
click at [737, 114] on div "// Use arguments with move statements to move farther. hero . moveRight ( 3 ) ;…" at bounding box center [813, 223] width 295 height 389
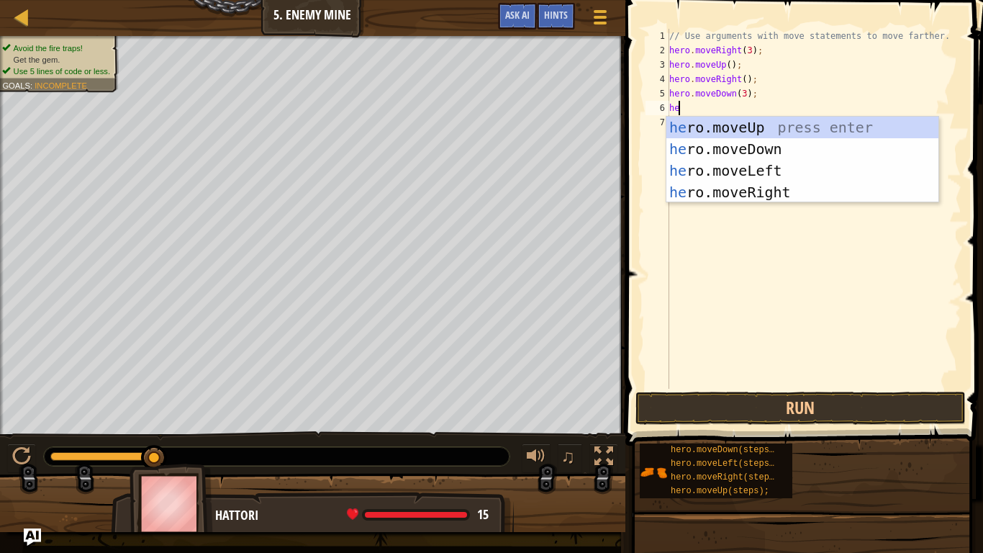
type textarea "her"
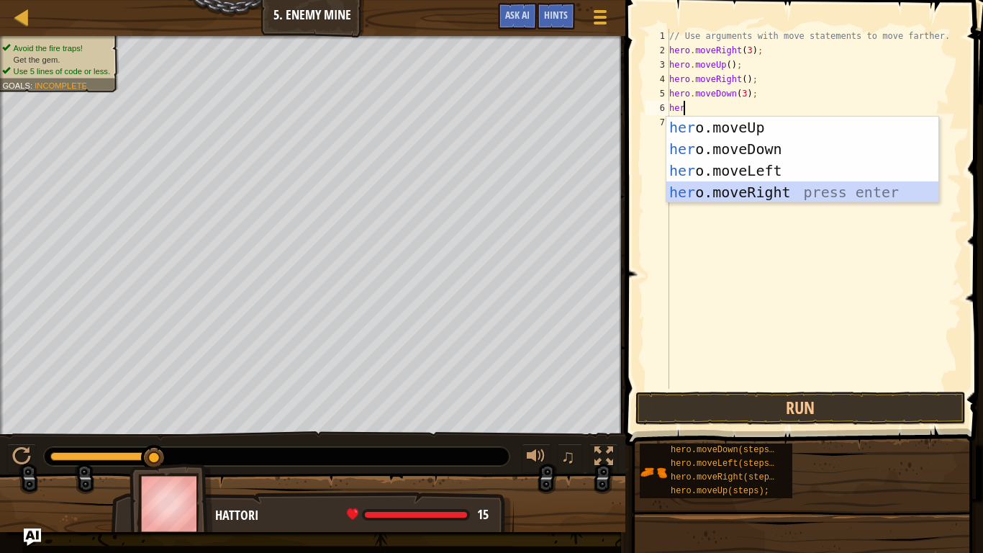
click at [748, 183] on div "her o.moveUp press enter her o.moveDown press enter her o.moveLeft press enter …" at bounding box center [802, 182] width 272 height 130
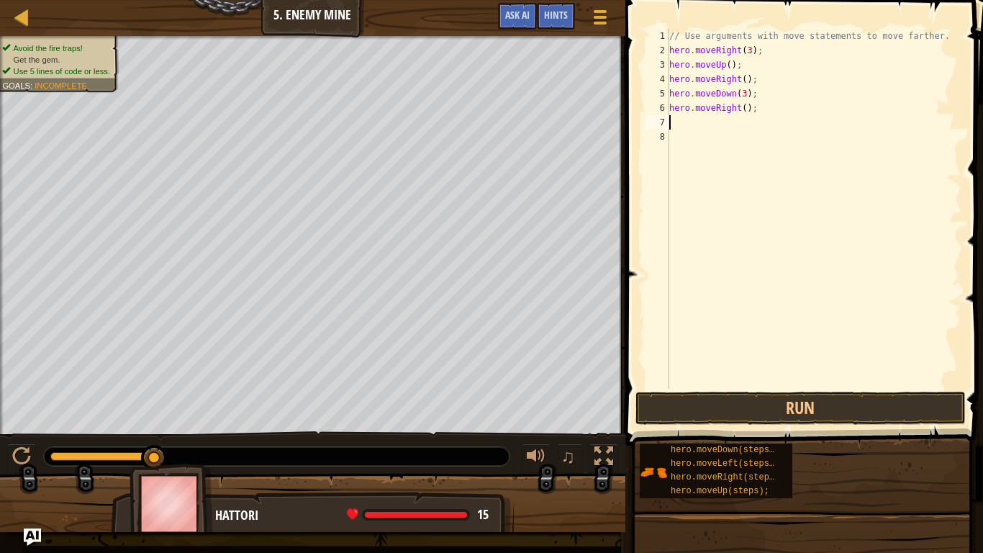
click at [740, 109] on div "// Use arguments with move statements to move farther. hero . moveRight ( 3 ) ;…" at bounding box center [813, 223] width 295 height 389
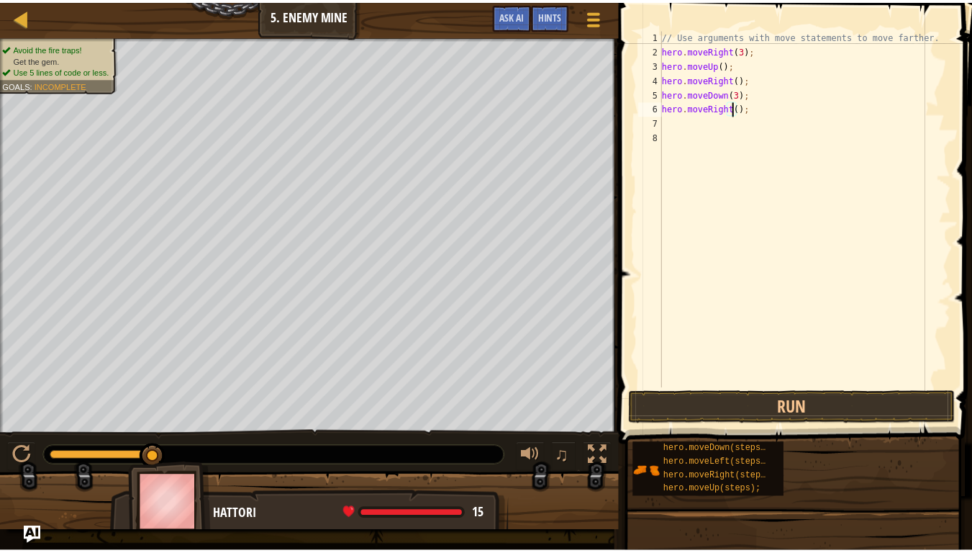
scroll to position [6, 6]
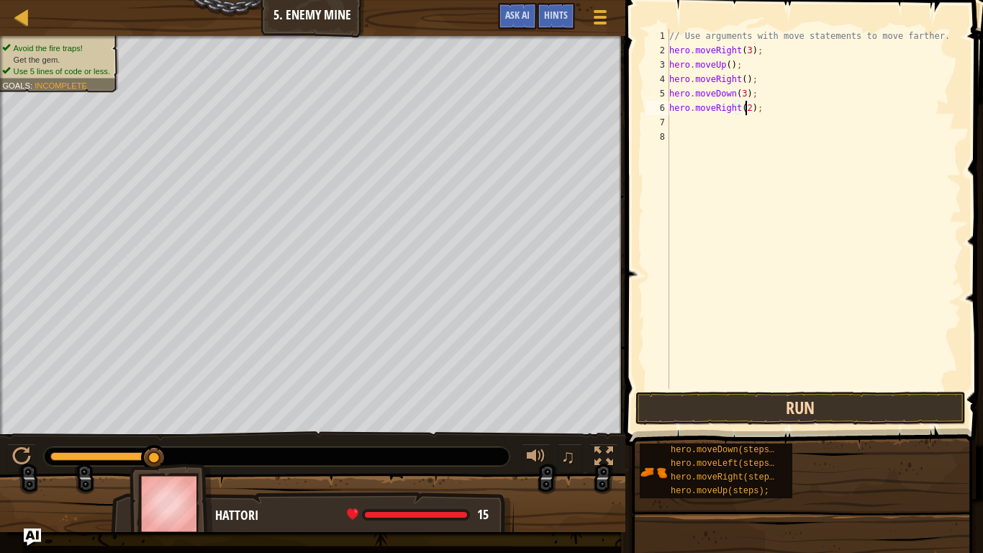
type textarea "hero.moveRight(2);"
click at [761, 419] on button "Run" at bounding box center [800, 407] width 330 height 33
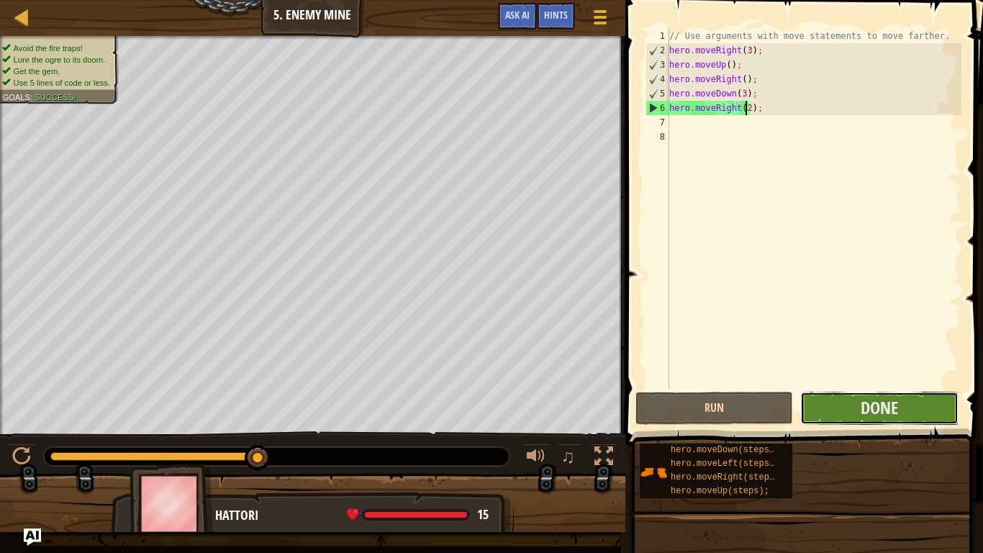
click at [907, 404] on button "Done" at bounding box center [879, 407] width 158 height 33
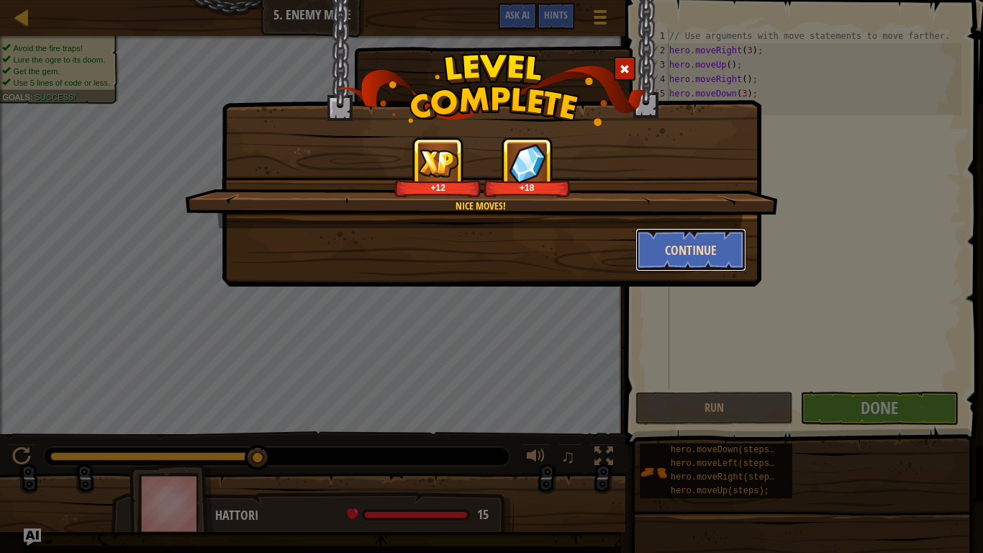
click at [675, 242] on button "Continue" at bounding box center [691, 249] width 112 height 43
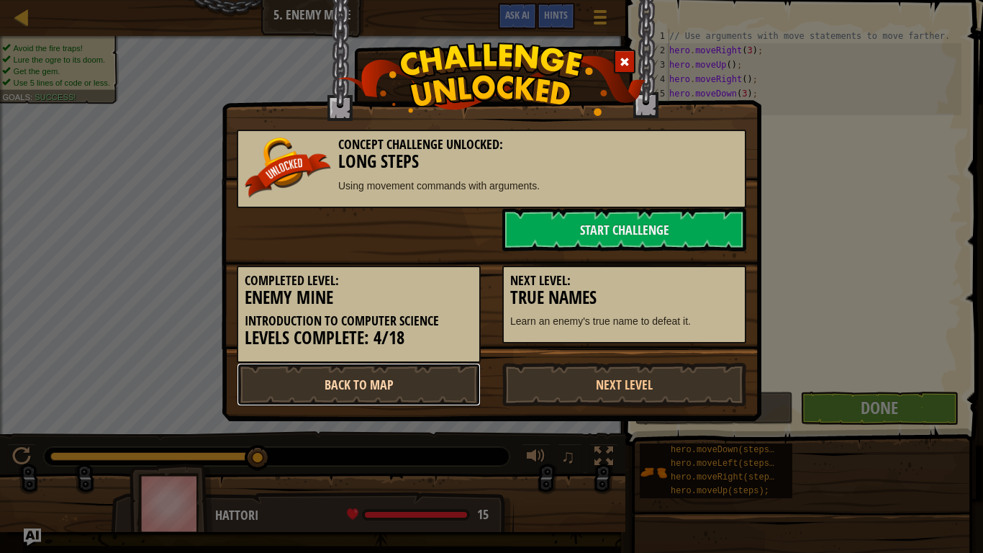
click at [403, 383] on link "Back to Map" at bounding box center [359, 384] width 244 height 43
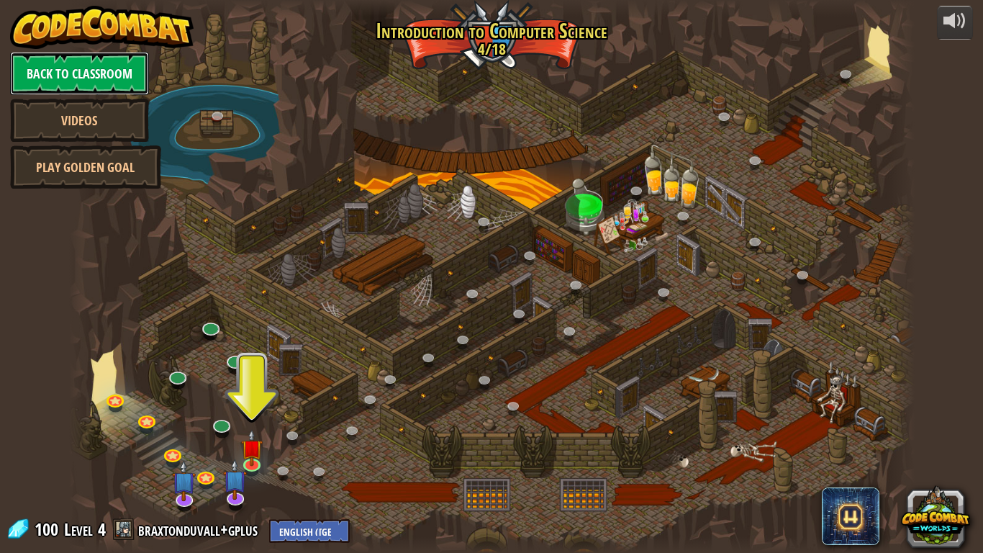
click at [68, 72] on link "Back to Classroom" at bounding box center [79, 73] width 139 height 43
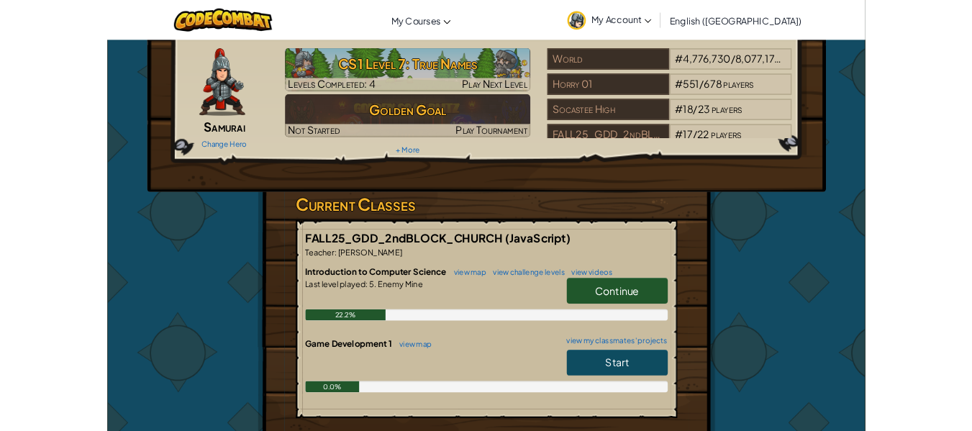
scroll to position [38, 0]
